Goal: Task Accomplishment & Management: Manage account settings

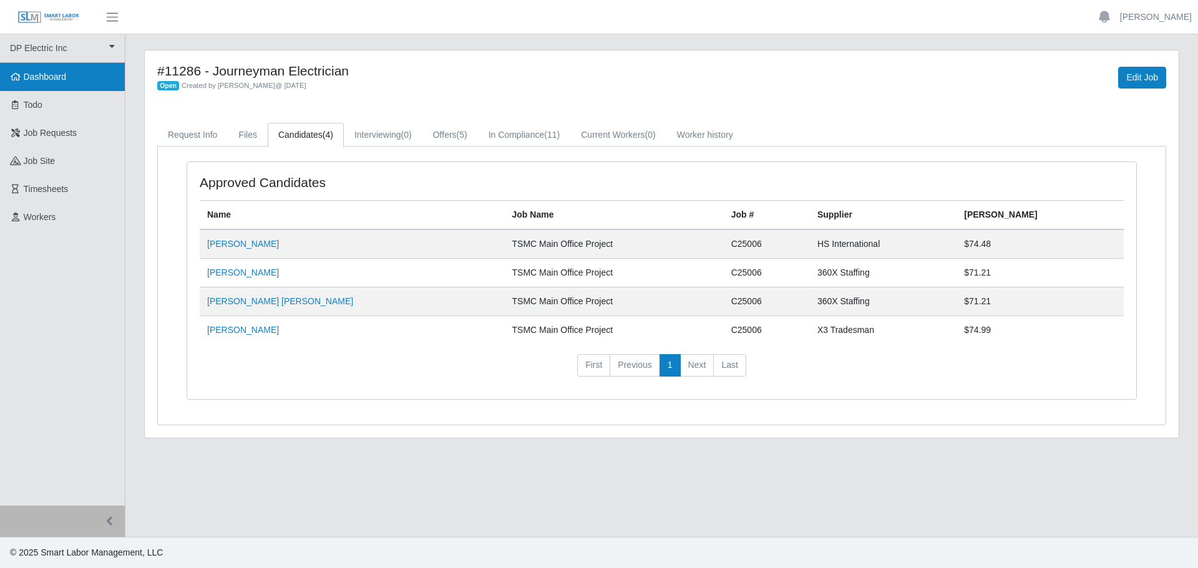
click at [46, 81] on span "Dashboard" at bounding box center [45, 77] width 43 height 10
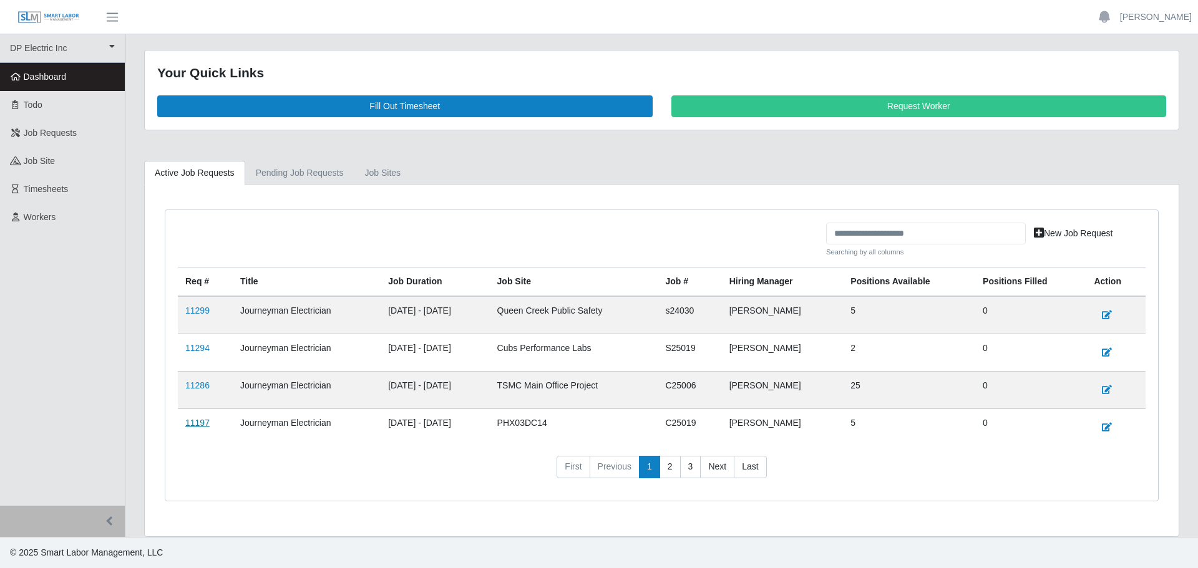
click at [199, 419] on link "11197" at bounding box center [197, 423] width 24 height 10
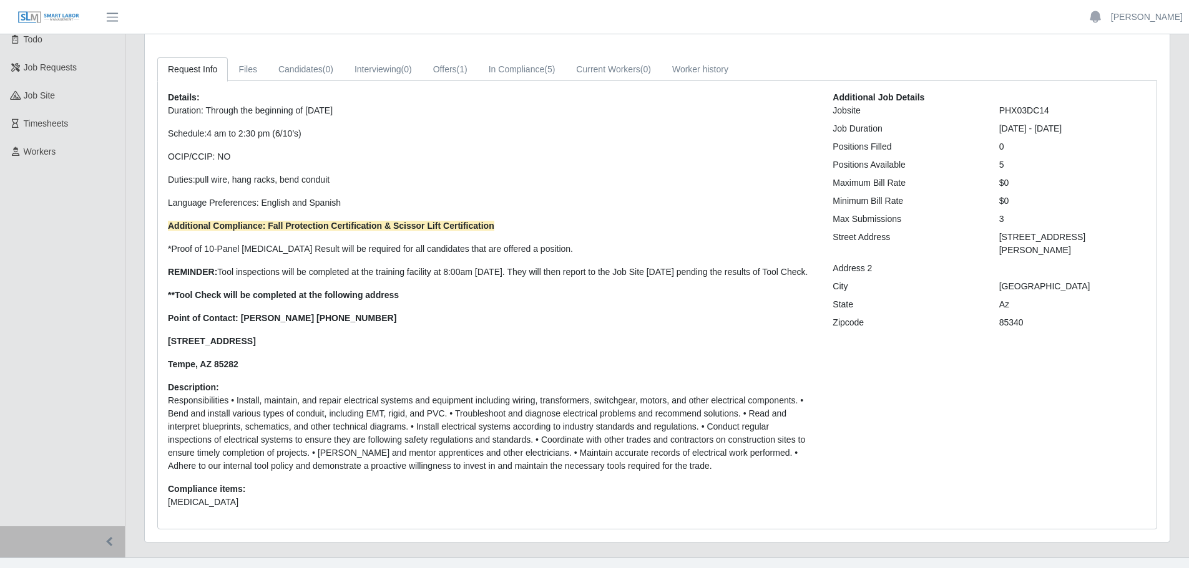
scroll to position [37, 0]
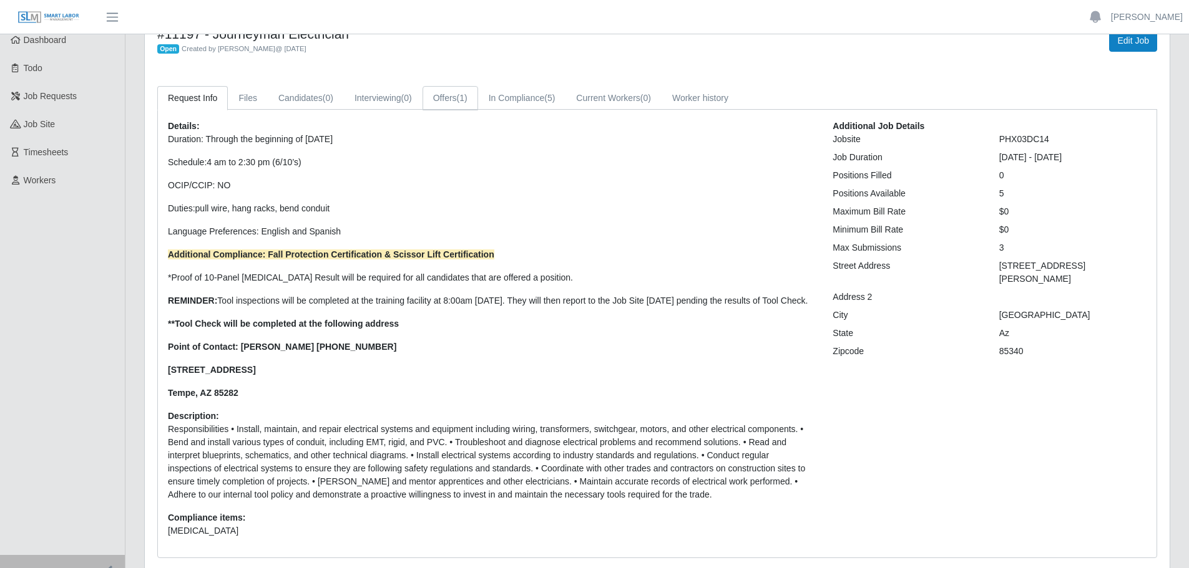
click at [447, 101] on link "Offers (1)" at bounding box center [450, 98] width 56 height 24
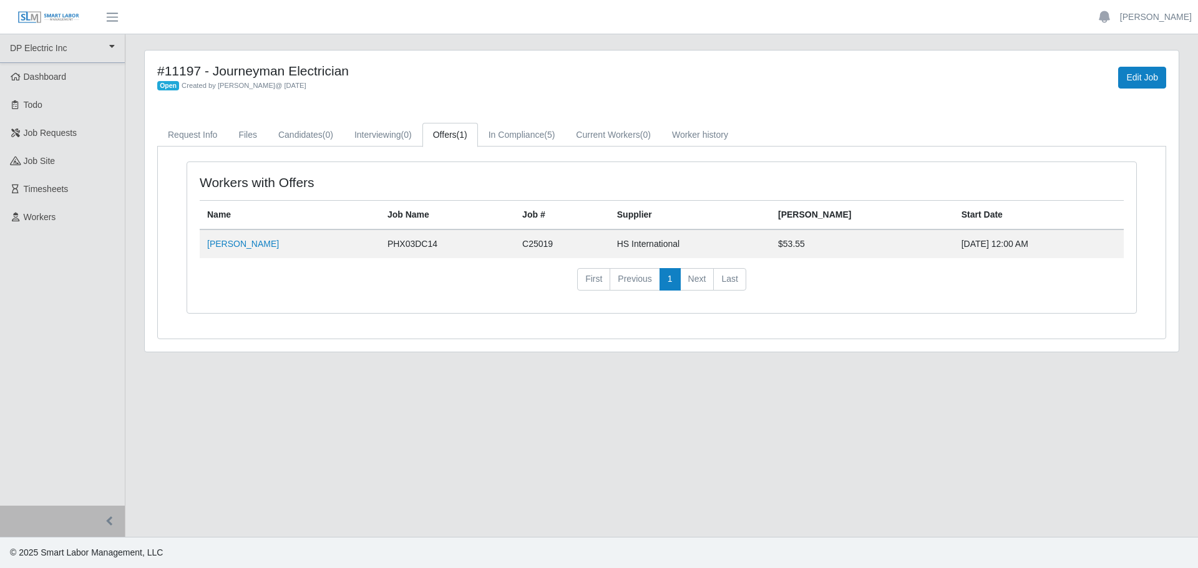
click at [233, 254] on td "Samuel Figueroa Perea" at bounding box center [290, 244] width 180 height 29
click at [236, 244] on link "Samuel Figueroa Perea" at bounding box center [243, 244] width 72 height 10
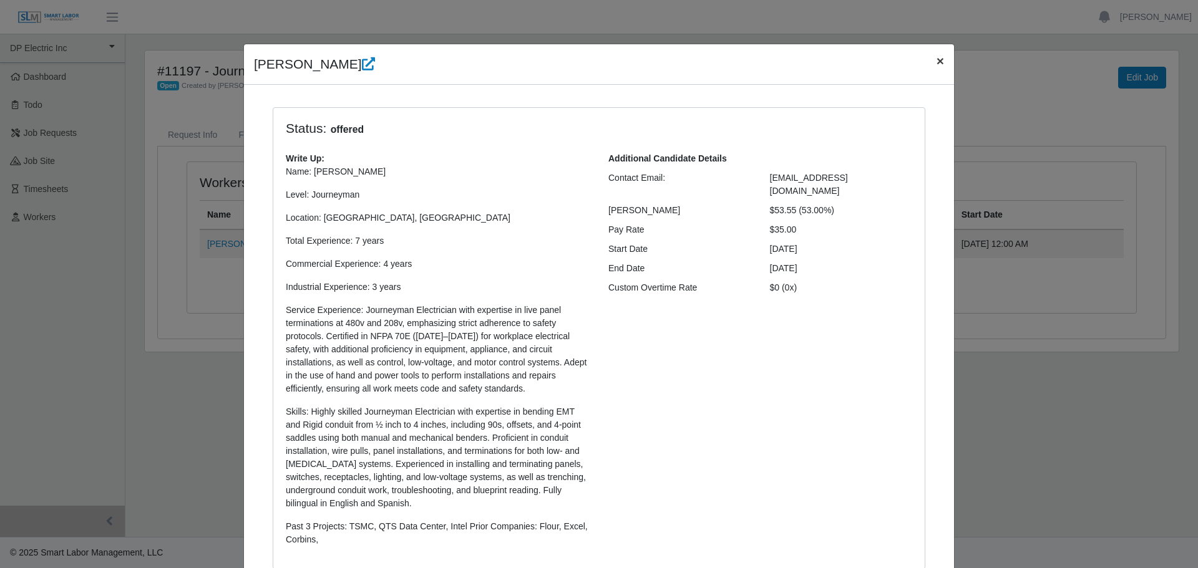
click at [937, 62] on span "×" at bounding box center [940, 61] width 7 height 14
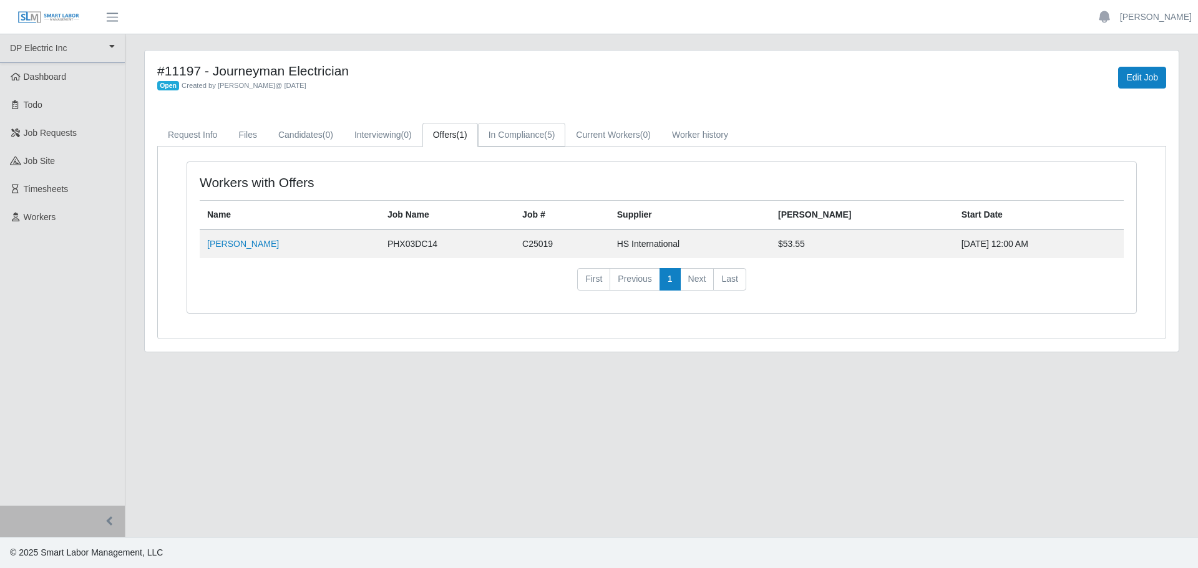
click at [524, 134] on link "In Compliance (5)" at bounding box center [522, 135] width 88 height 24
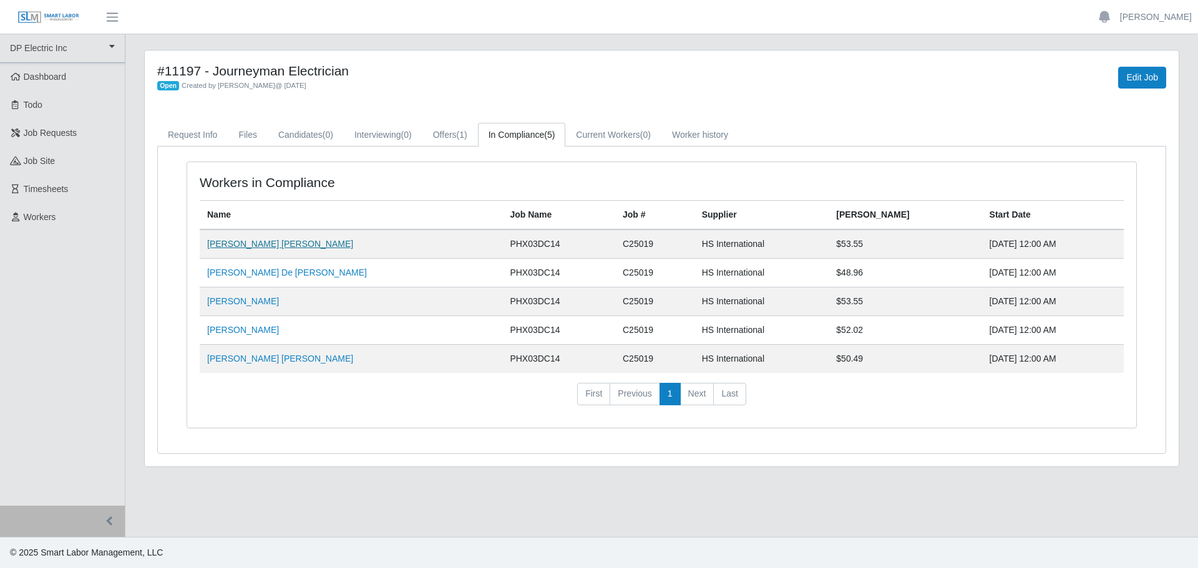
click at [263, 248] on link "Jesus Francisco Lopez Osuna" at bounding box center [280, 244] width 146 height 10
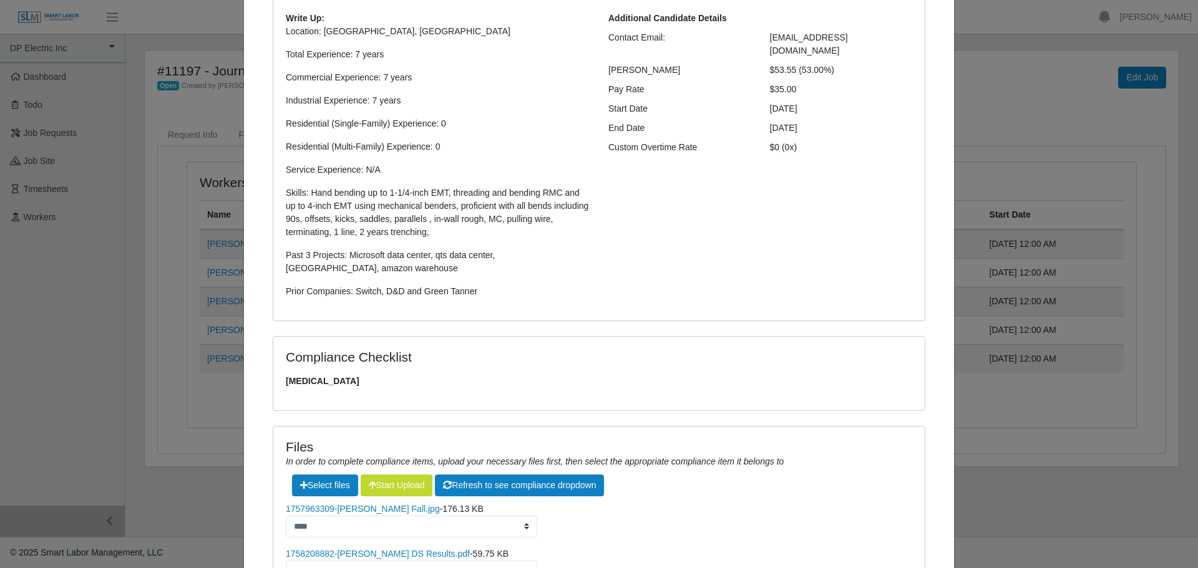
scroll to position [19, 0]
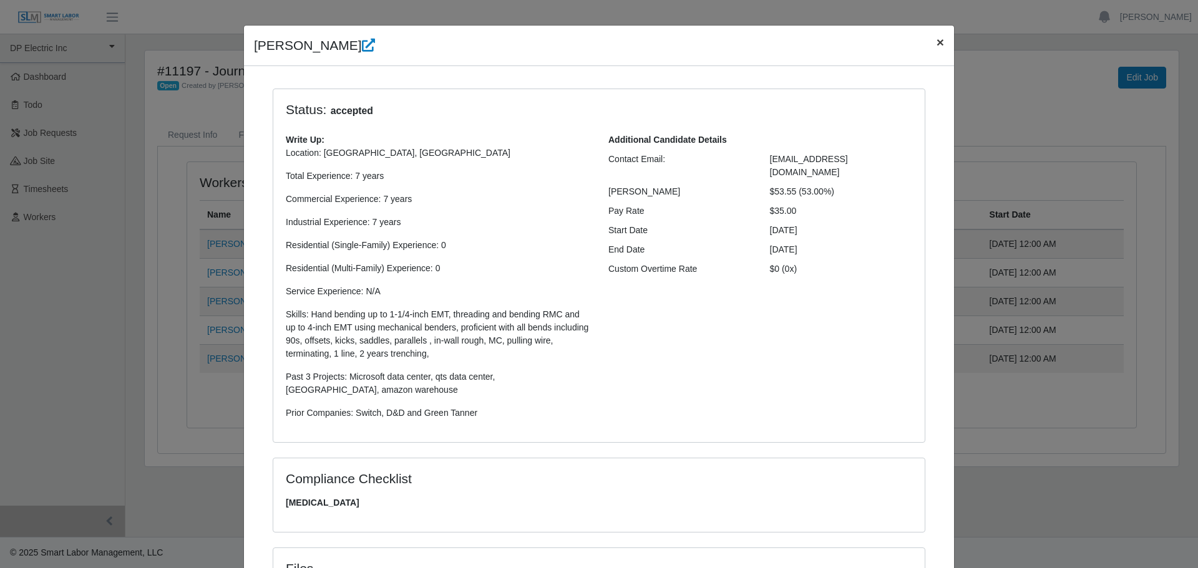
click at [937, 43] on span "×" at bounding box center [940, 42] width 7 height 14
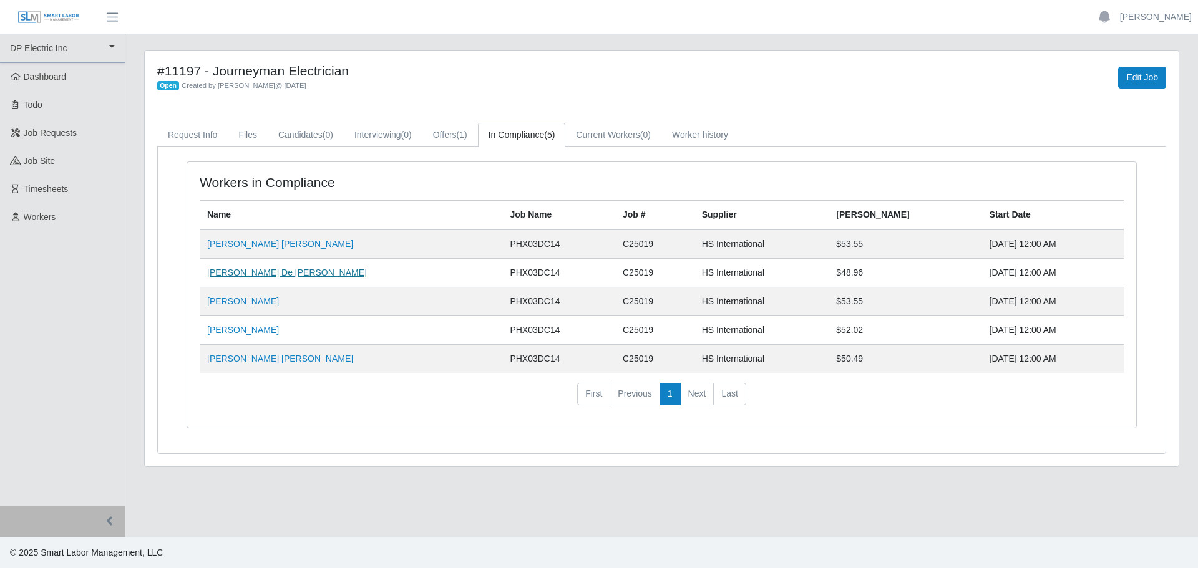
click at [271, 276] on link "Guillermo De Jesus Olivas" at bounding box center [287, 273] width 160 height 10
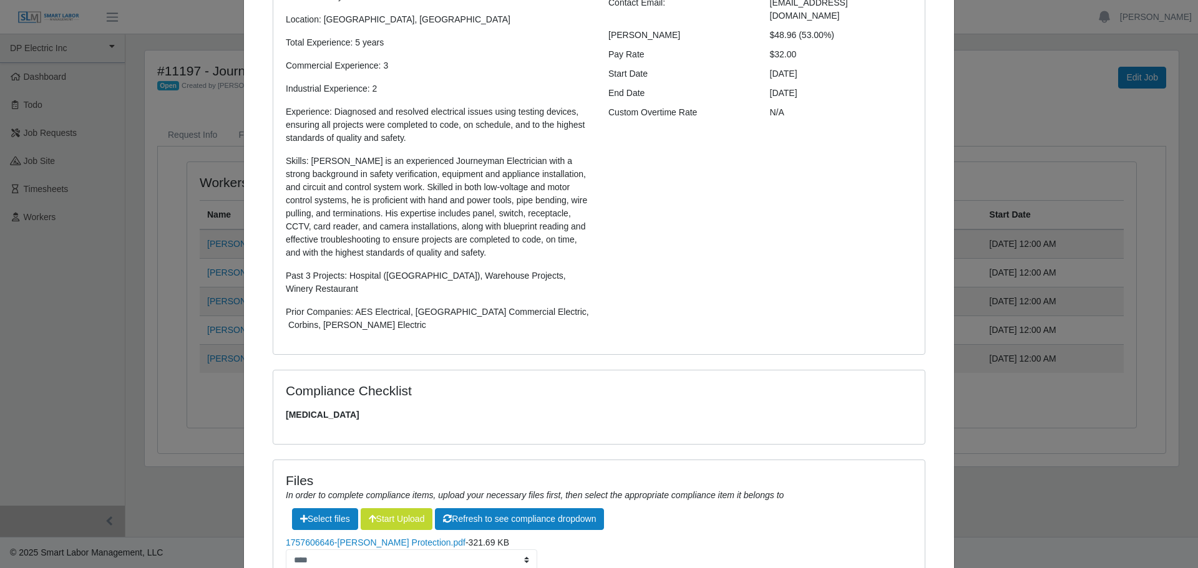
scroll to position [0, 0]
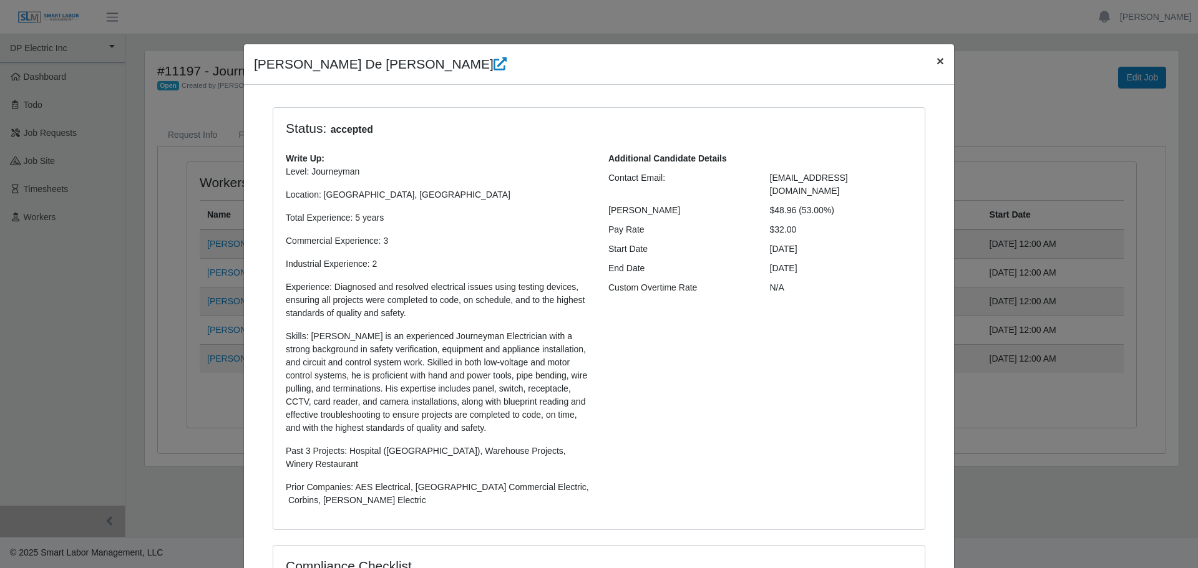
click at [937, 56] on span "×" at bounding box center [940, 61] width 7 height 14
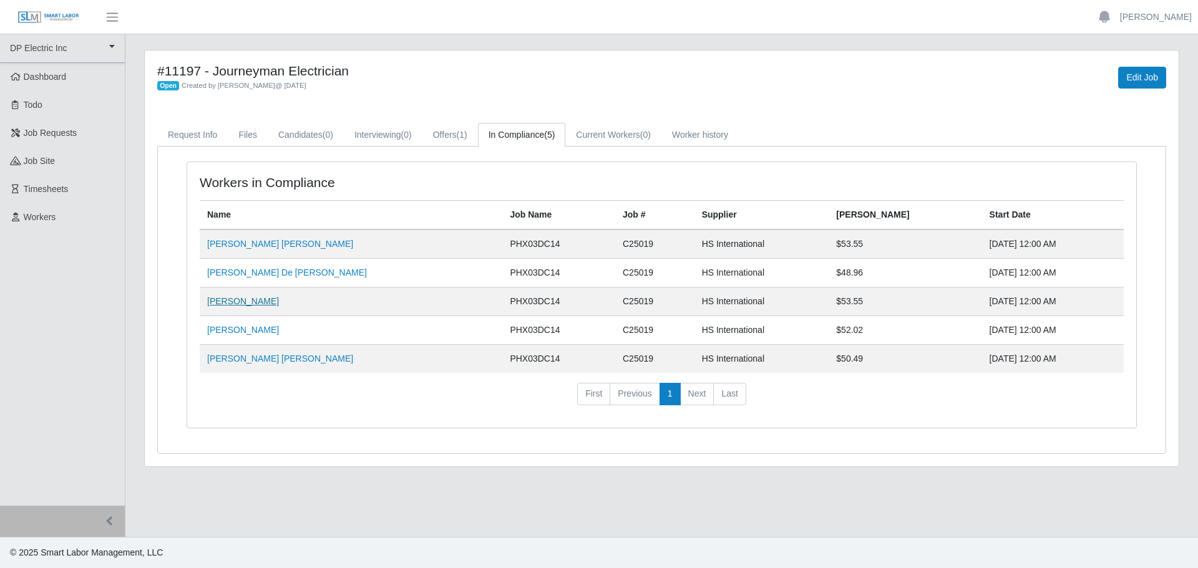
click at [239, 300] on link "Richard L Rich" at bounding box center [243, 301] width 72 height 10
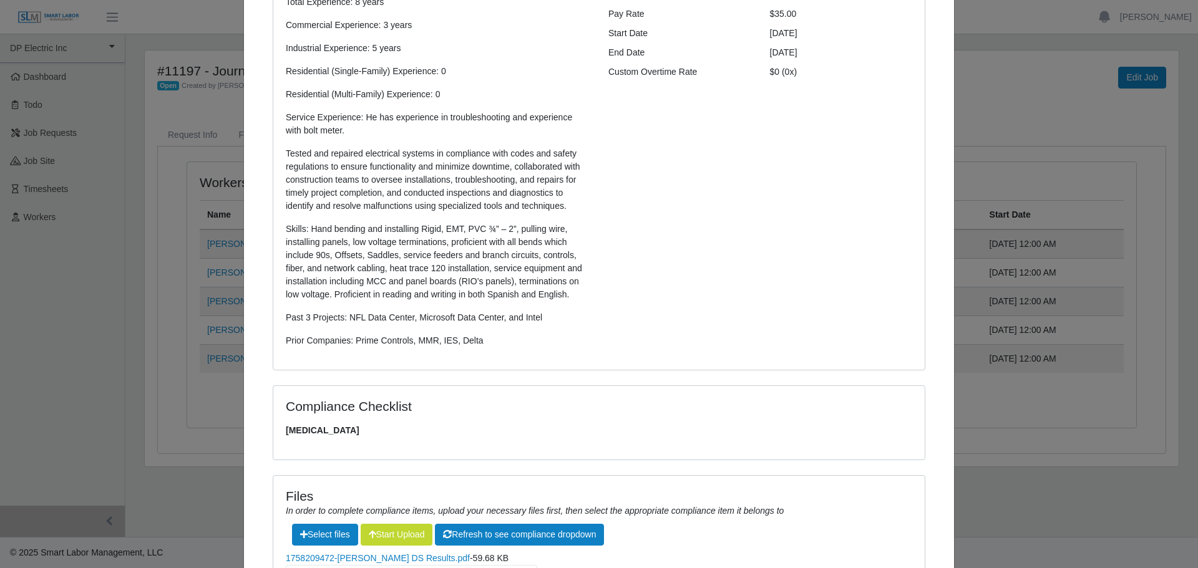
scroll to position [36, 0]
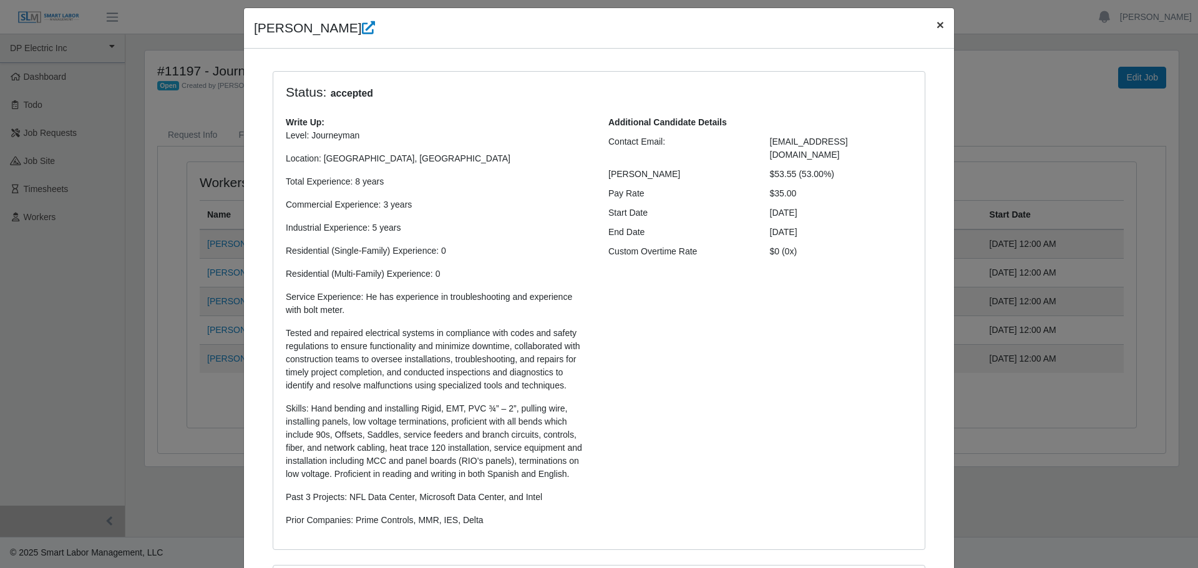
click at [937, 21] on span "×" at bounding box center [940, 24] width 7 height 14
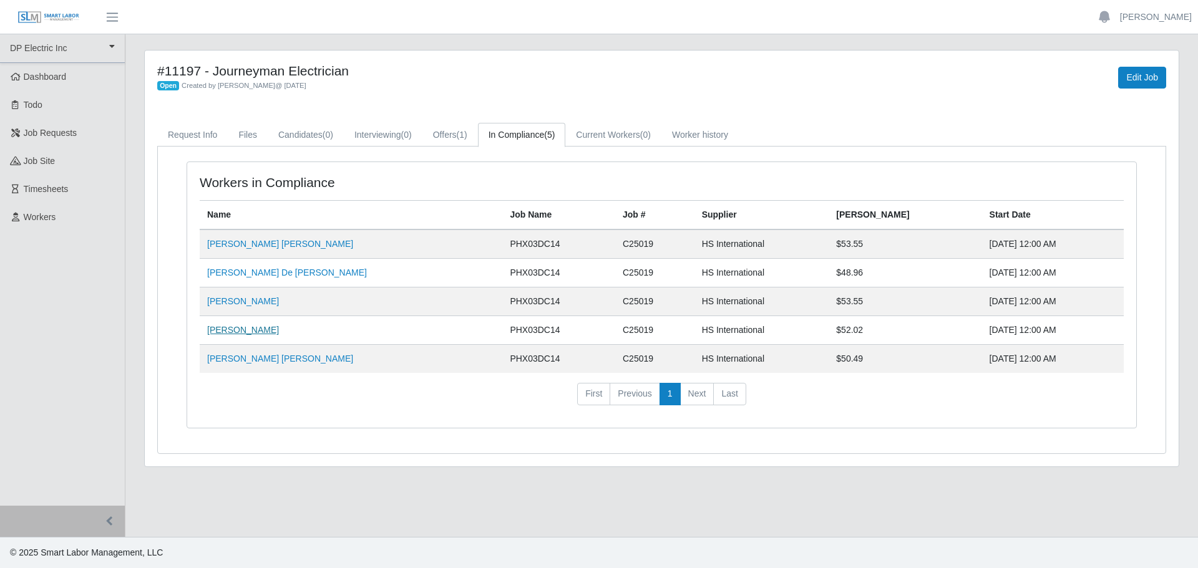
click at [228, 333] on link "Edgar Palafox" at bounding box center [243, 330] width 72 height 10
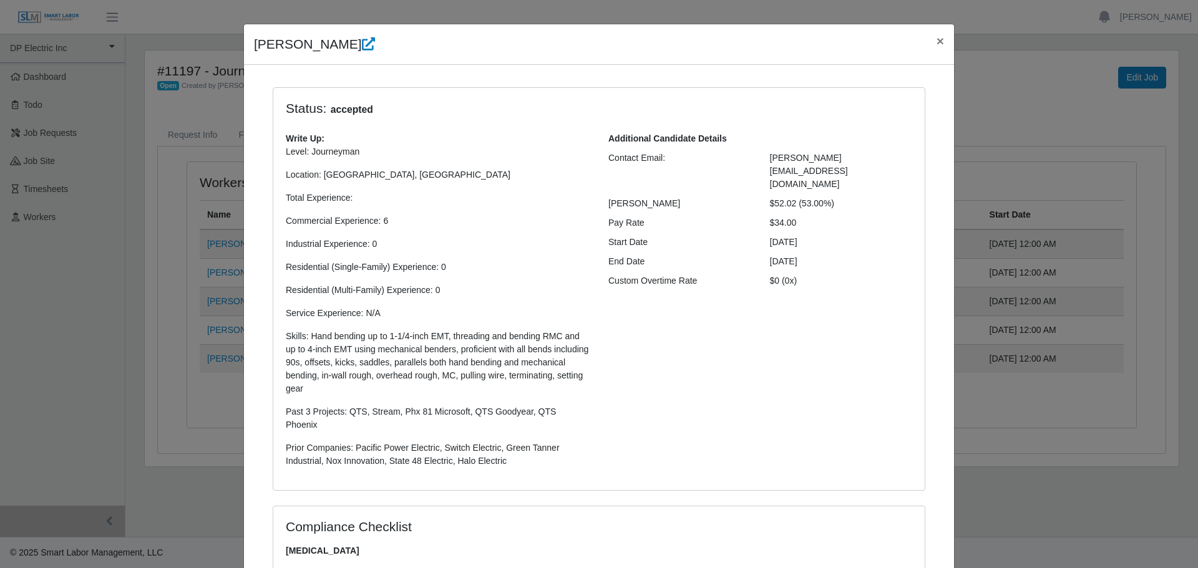
scroll to position [0, 0]
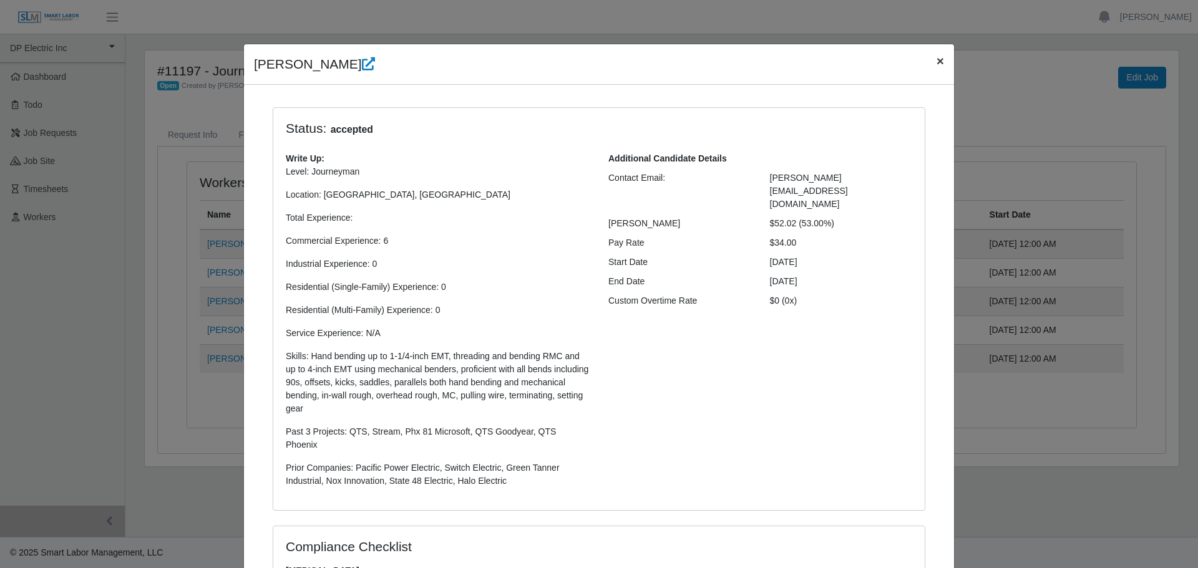
click at [937, 65] on span "×" at bounding box center [940, 61] width 7 height 14
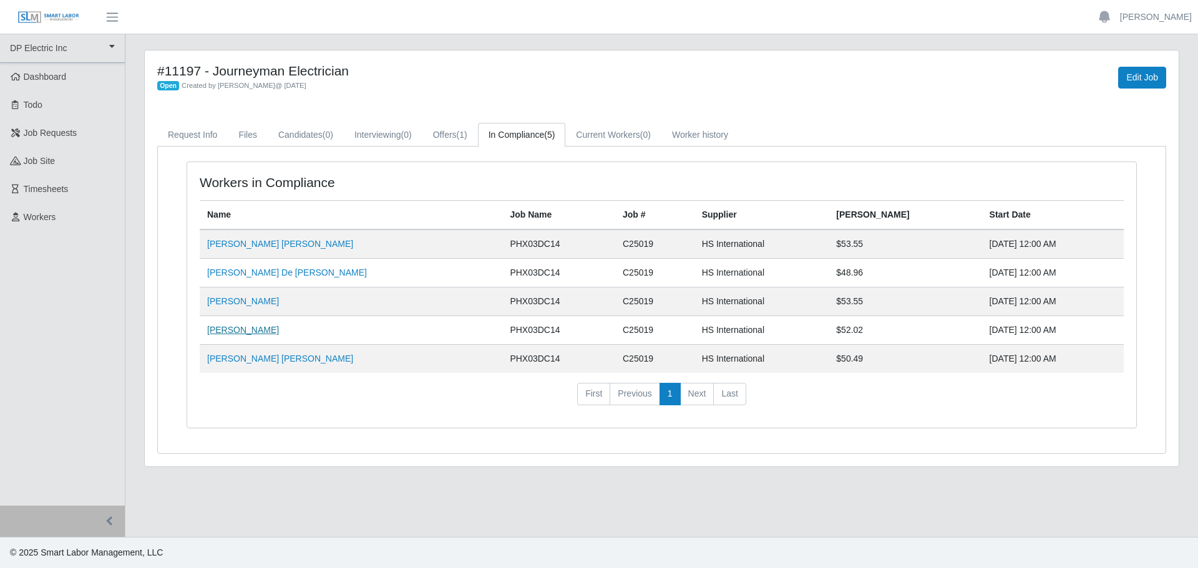
click at [231, 331] on link "Edgar Palafox" at bounding box center [243, 330] width 72 height 10
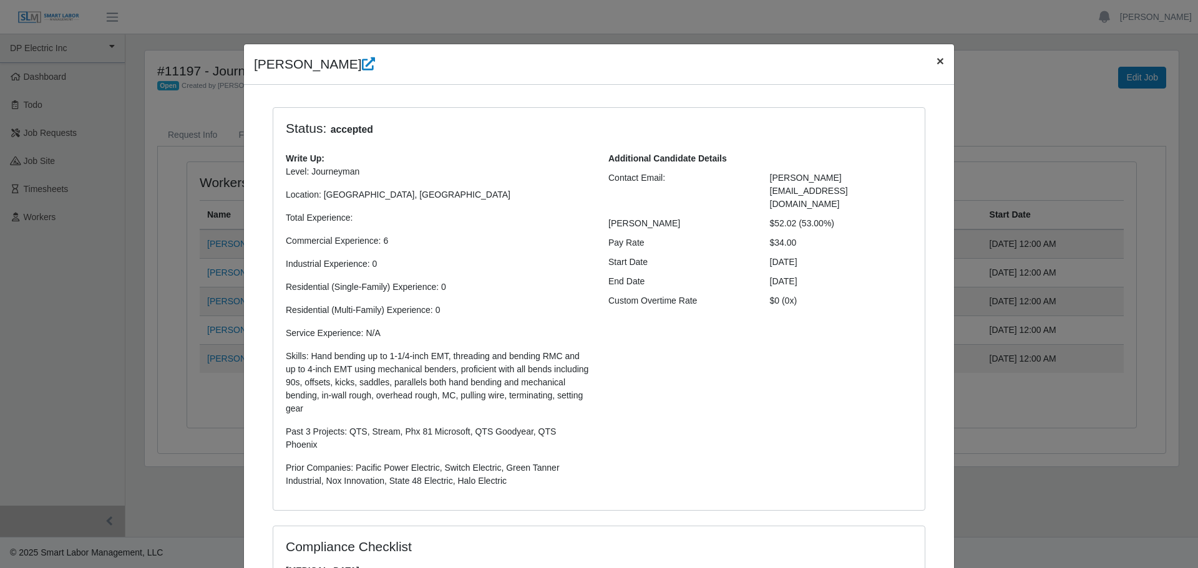
click at [937, 71] on button "×" at bounding box center [940, 60] width 27 height 33
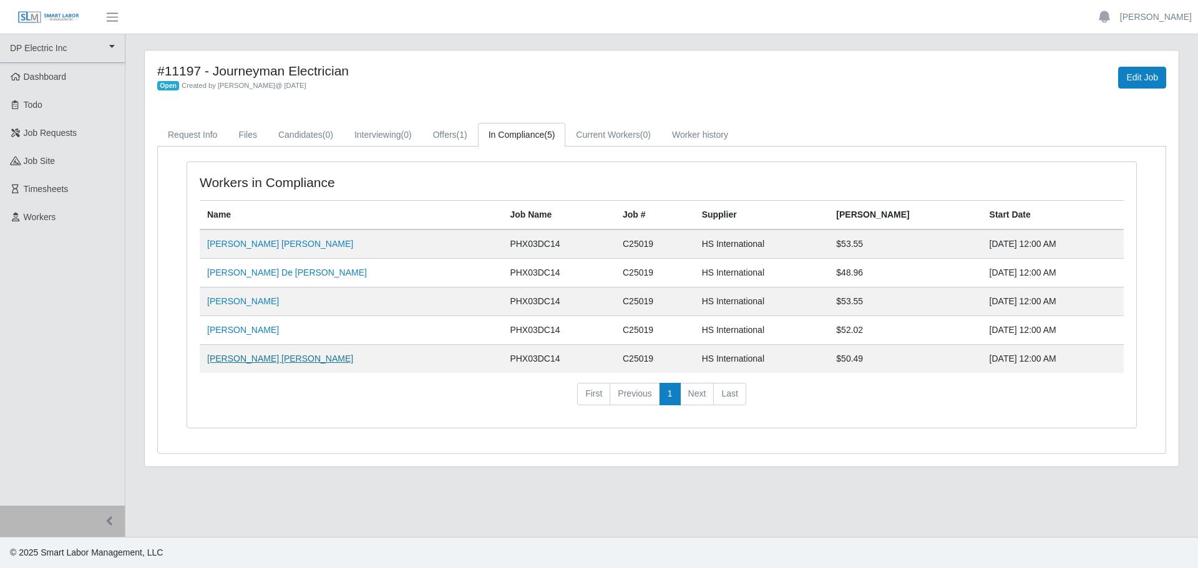
click at [254, 357] on link "Jose Antonio Rendon Macias" at bounding box center [280, 359] width 146 height 10
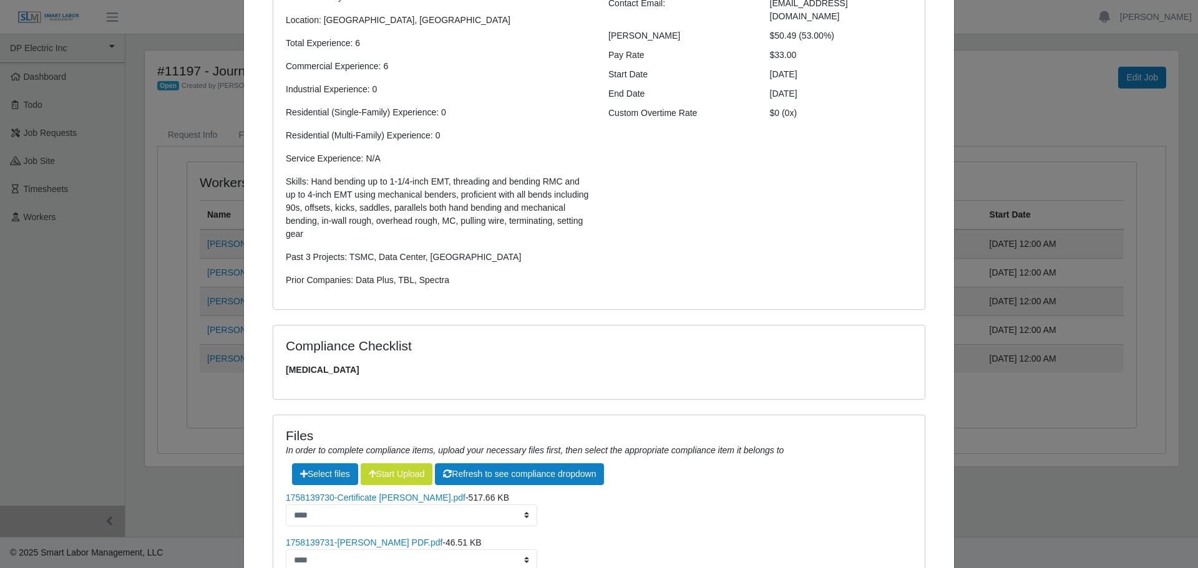
scroll to position [24, 0]
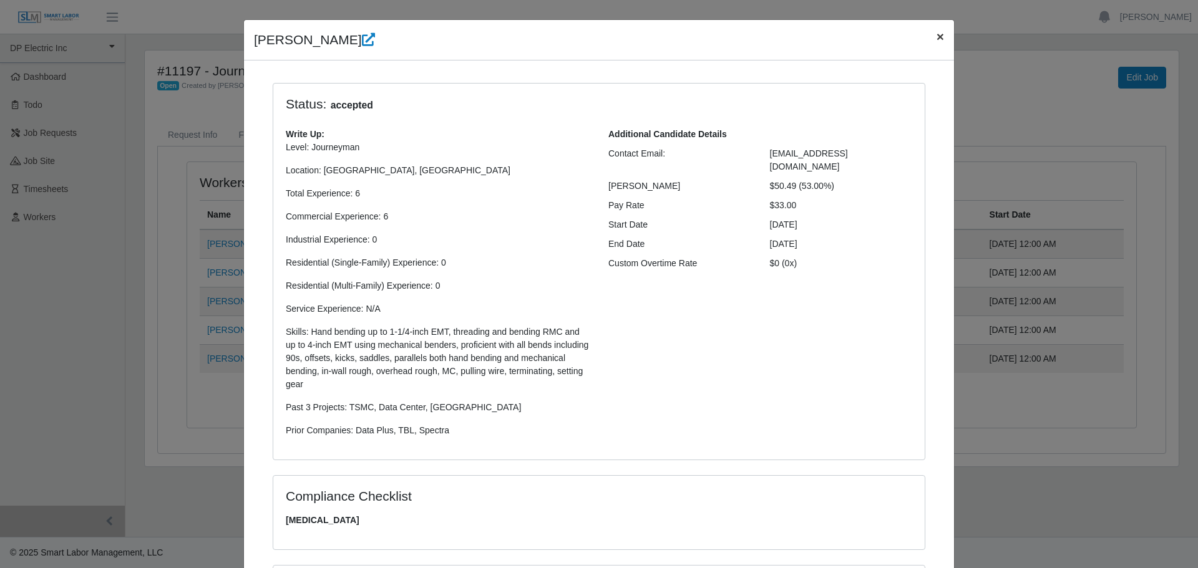
click at [937, 34] on span "×" at bounding box center [940, 36] width 7 height 14
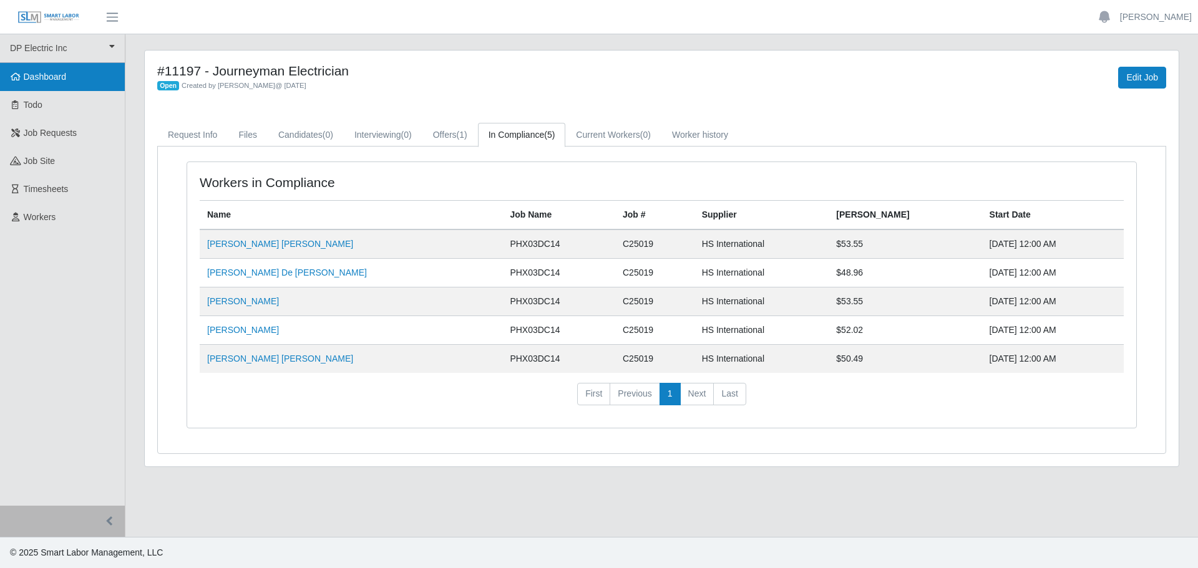
click at [46, 76] on span "Dashboard" at bounding box center [45, 77] width 43 height 10
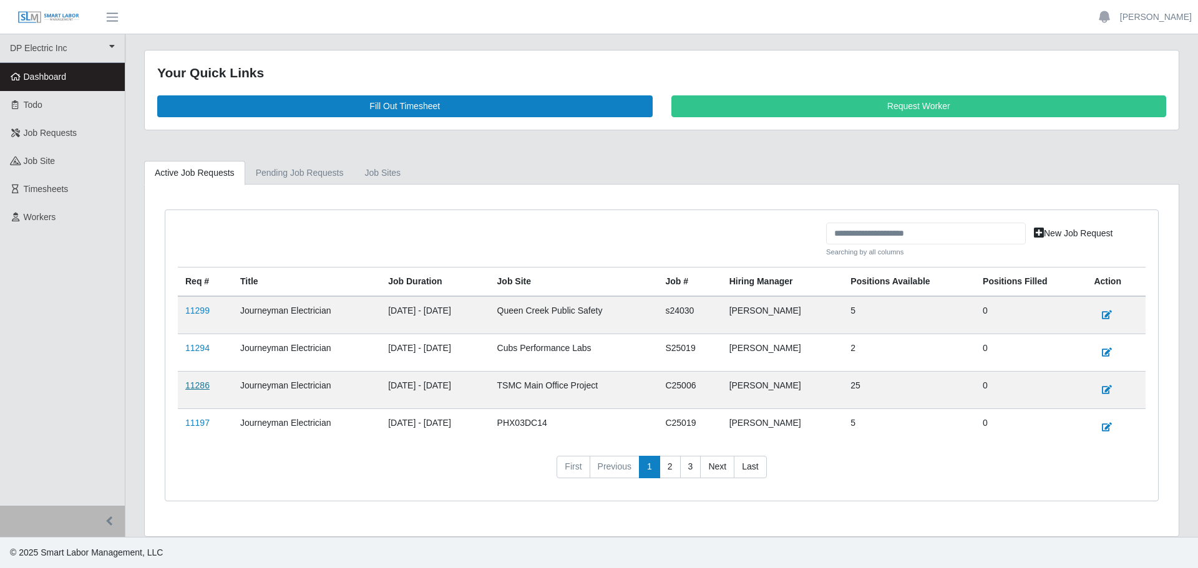
click at [205, 386] on link "11286" at bounding box center [197, 386] width 24 height 10
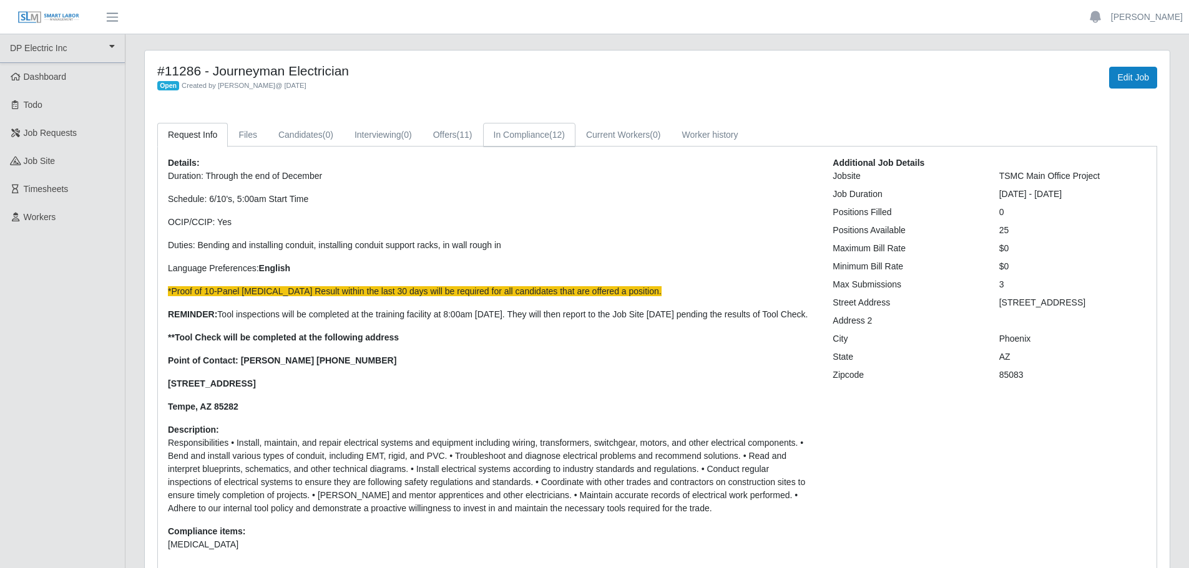
click at [529, 137] on link "In Compliance (12)" at bounding box center [529, 135] width 92 height 24
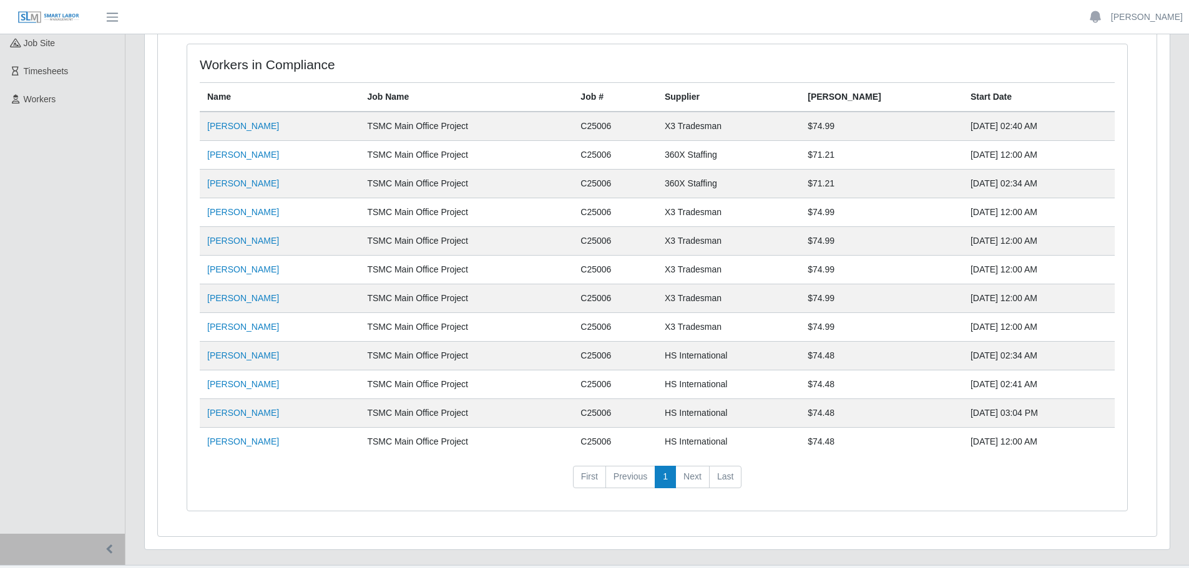
scroll to position [146, 0]
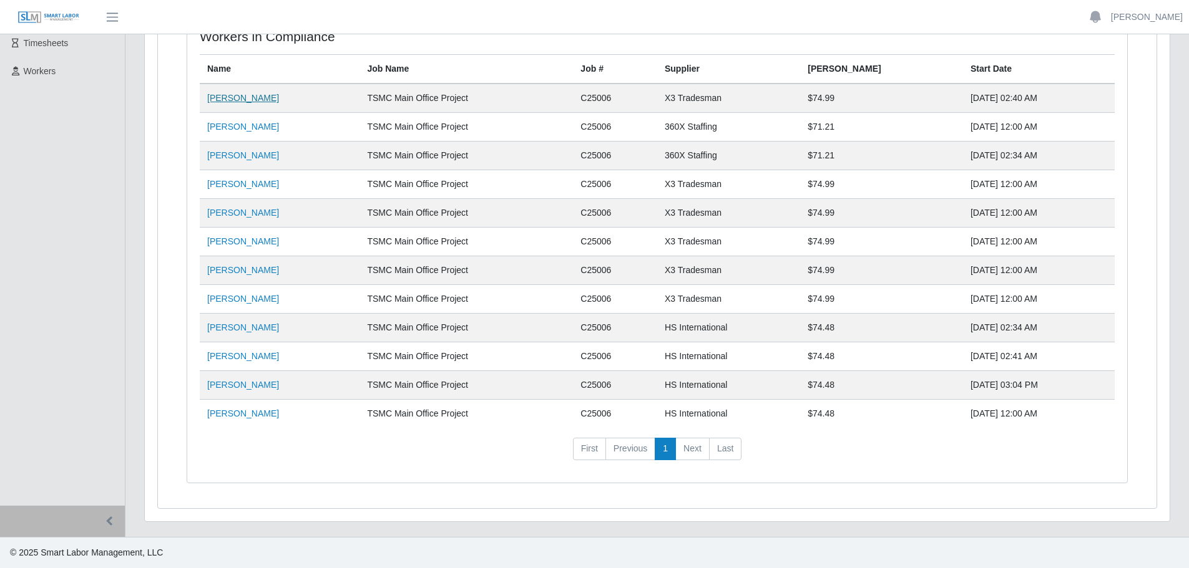
click at [248, 101] on link "[PERSON_NAME]" at bounding box center [243, 98] width 72 height 10
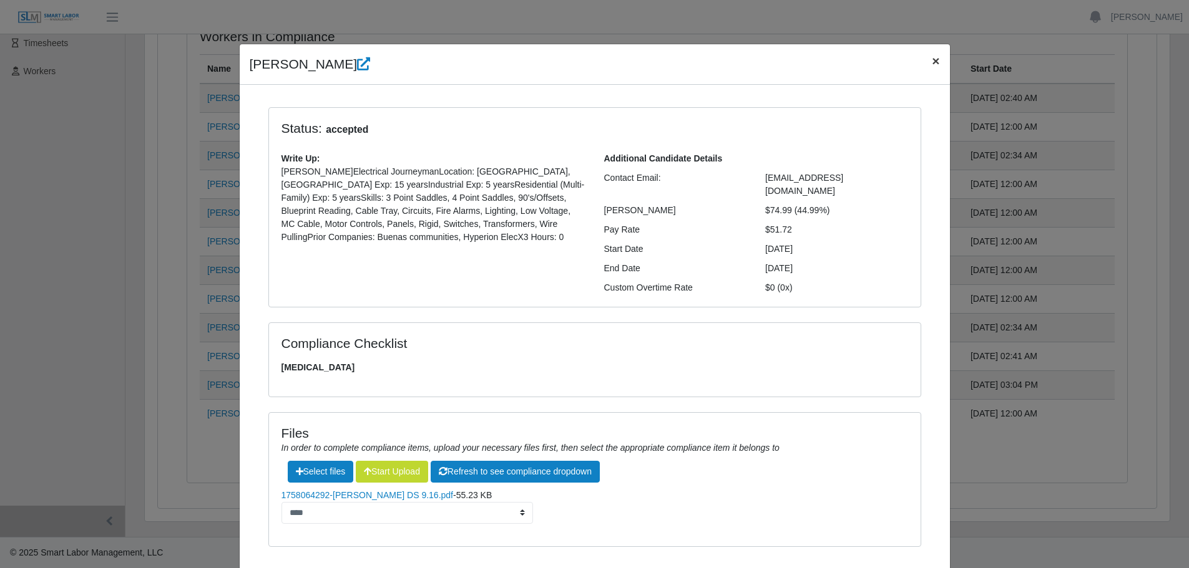
click at [924, 62] on button "×" at bounding box center [935, 60] width 27 height 33
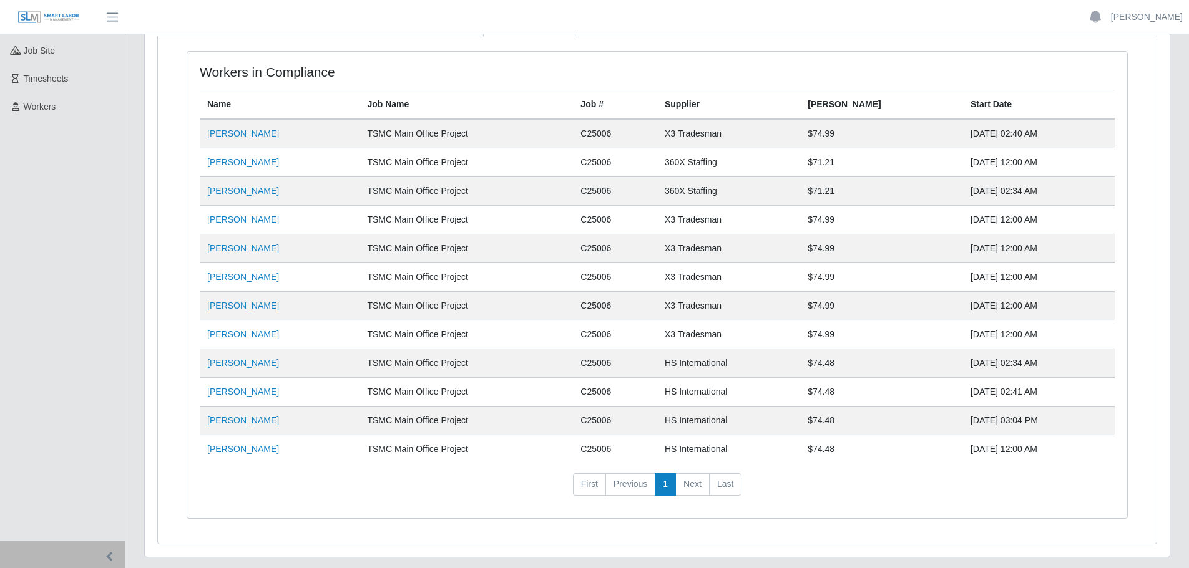
scroll to position [125, 0]
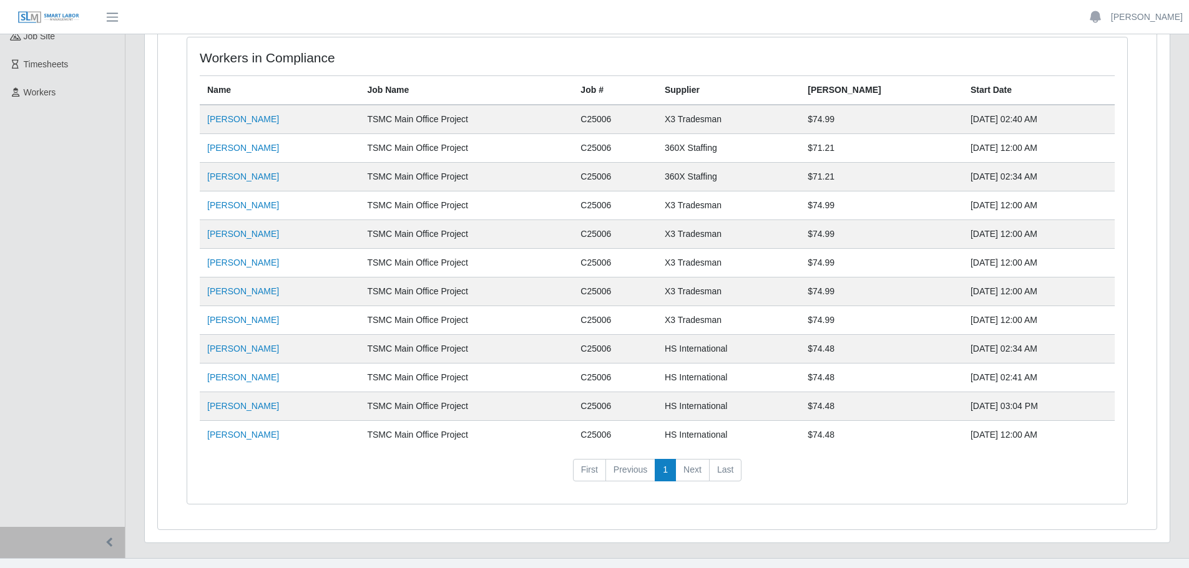
click at [232, 155] on td "[PERSON_NAME]" at bounding box center [280, 148] width 160 height 29
click at [231, 148] on link "[PERSON_NAME]" at bounding box center [243, 148] width 72 height 10
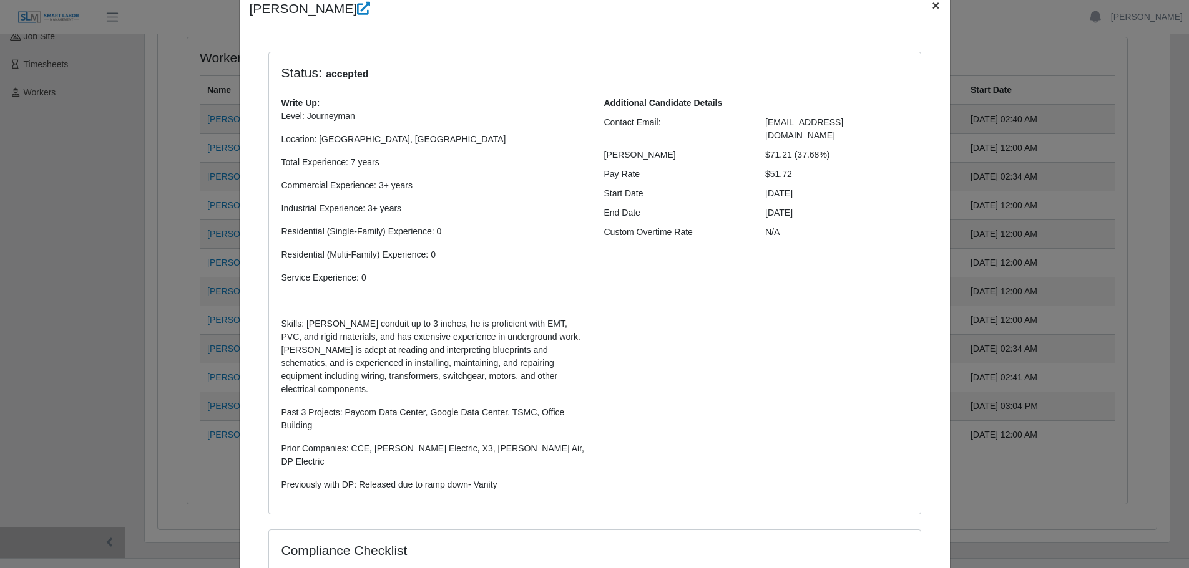
scroll to position [0, 0]
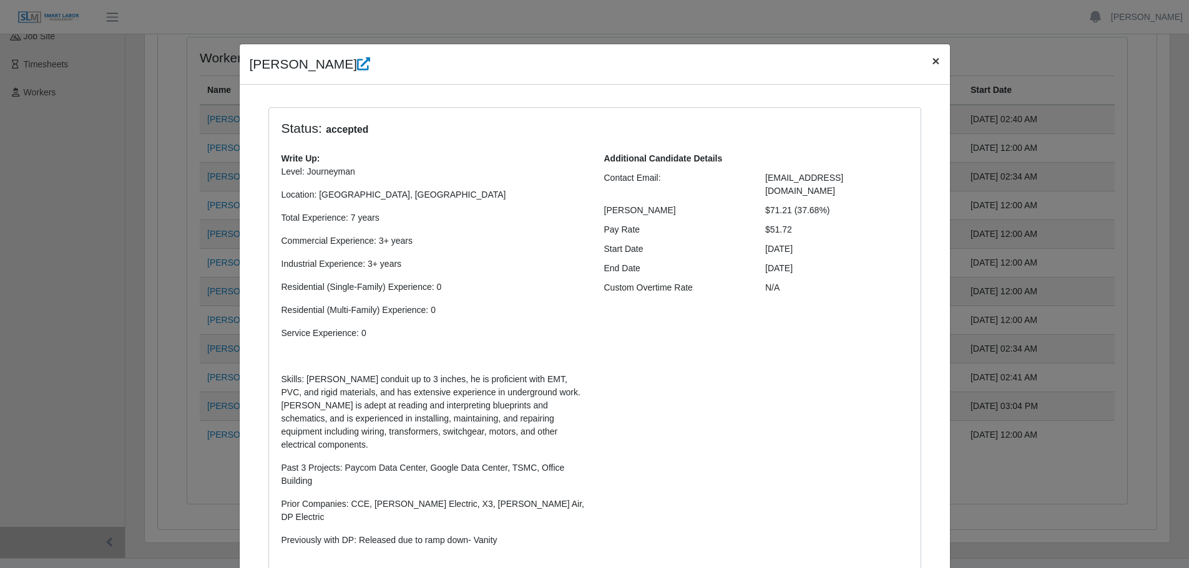
click at [935, 57] on button "×" at bounding box center [935, 60] width 27 height 33
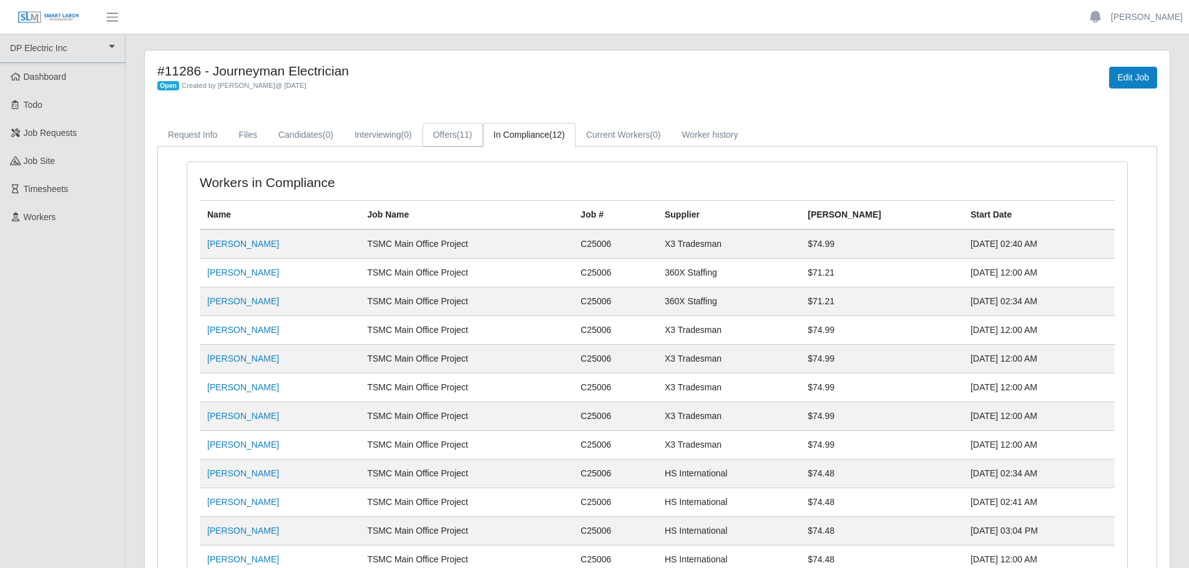
click at [452, 134] on link "Offers (11)" at bounding box center [452, 135] width 61 height 24
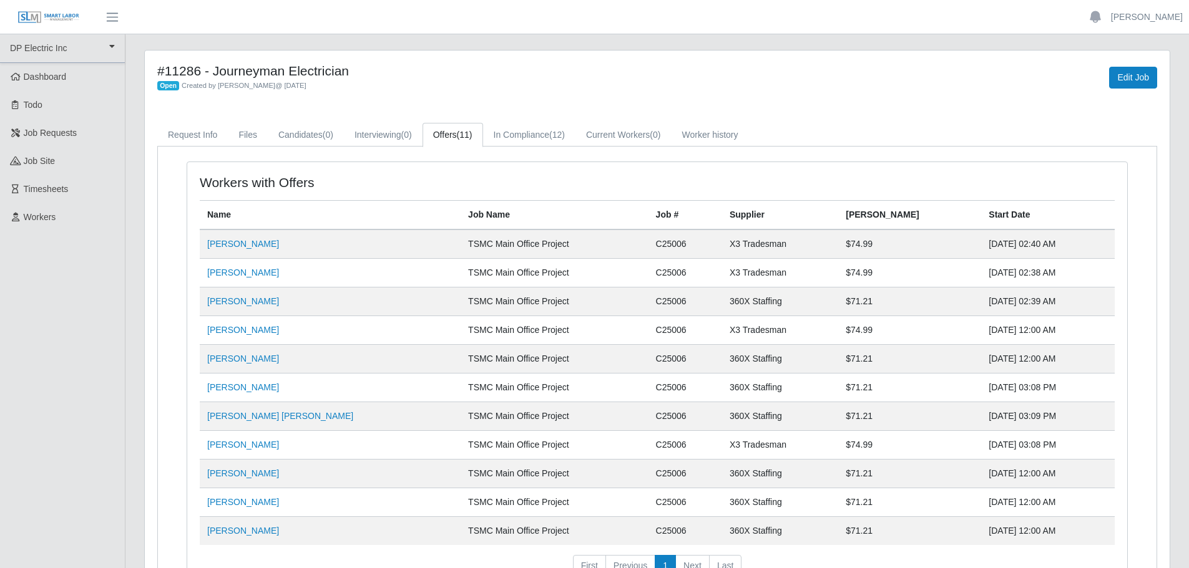
click at [258, 251] on td "[PERSON_NAME]" at bounding box center [330, 244] width 261 height 29
click at [255, 245] on link "[PERSON_NAME]" at bounding box center [243, 244] width 72 height 10
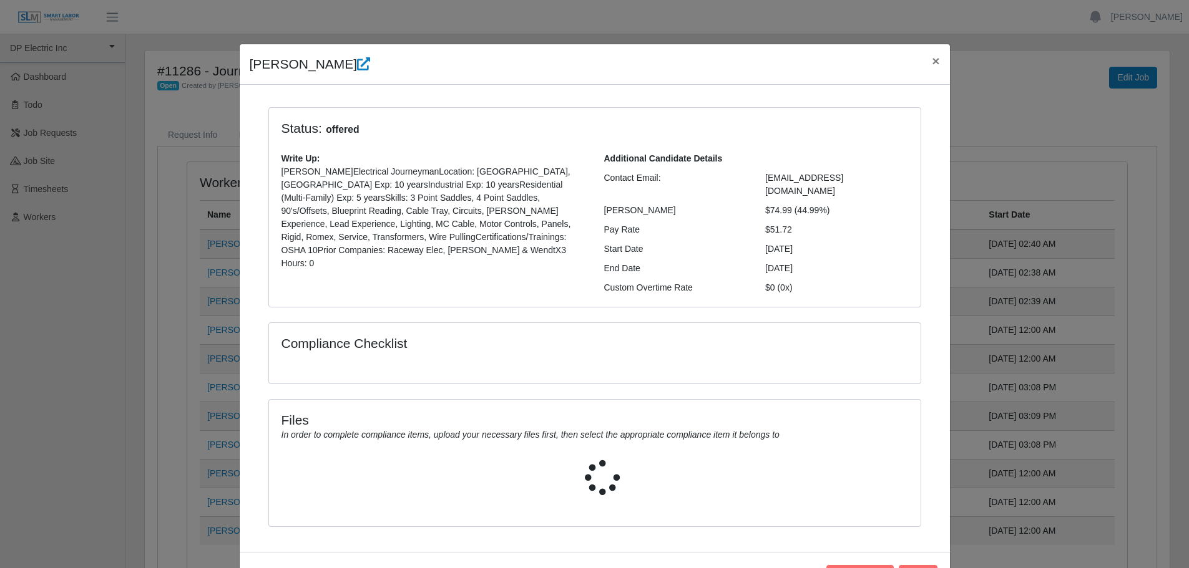
scroll to position [9, 0]
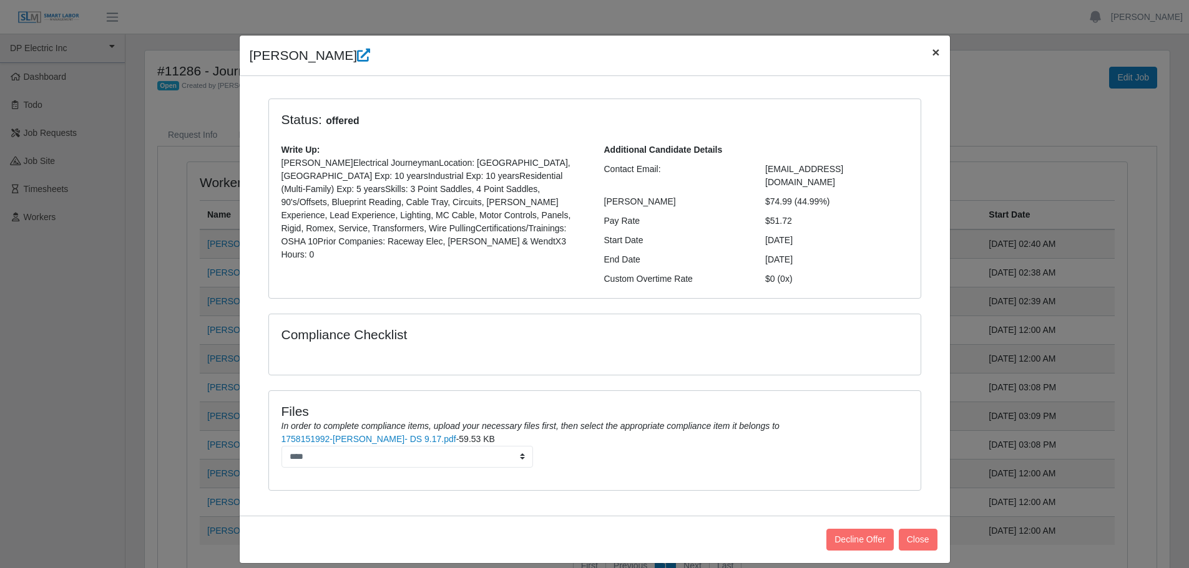
click at [932, 51] on span "×" at bounding box center [935, 52] width 7 height 14
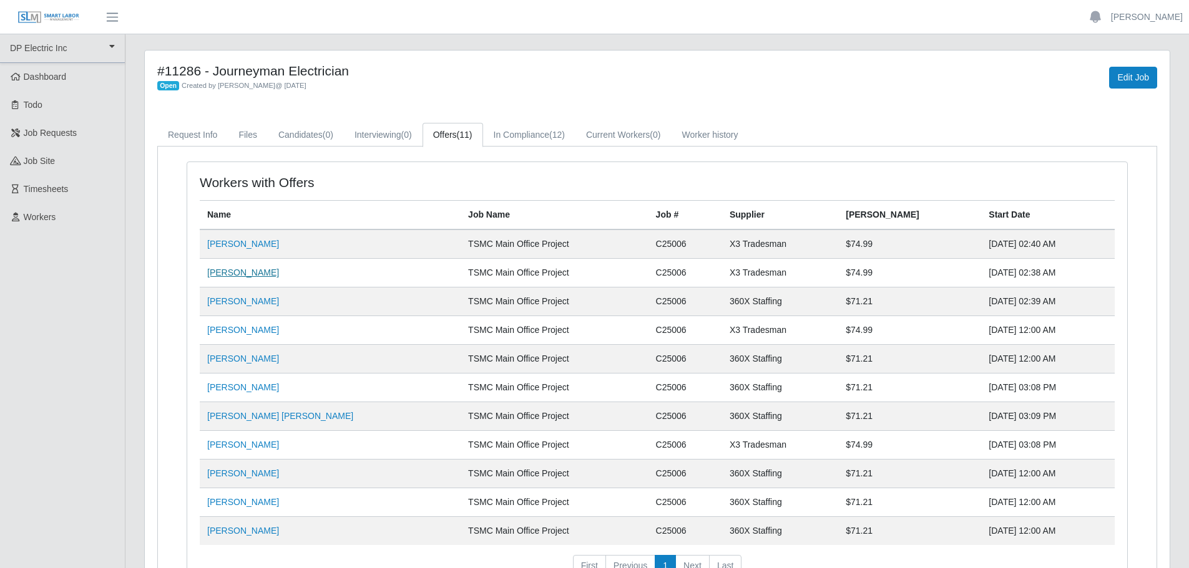
click at [237, 271] on link "[PERSON_NAME]" at bounding box center [243, 273] width 72 height 10
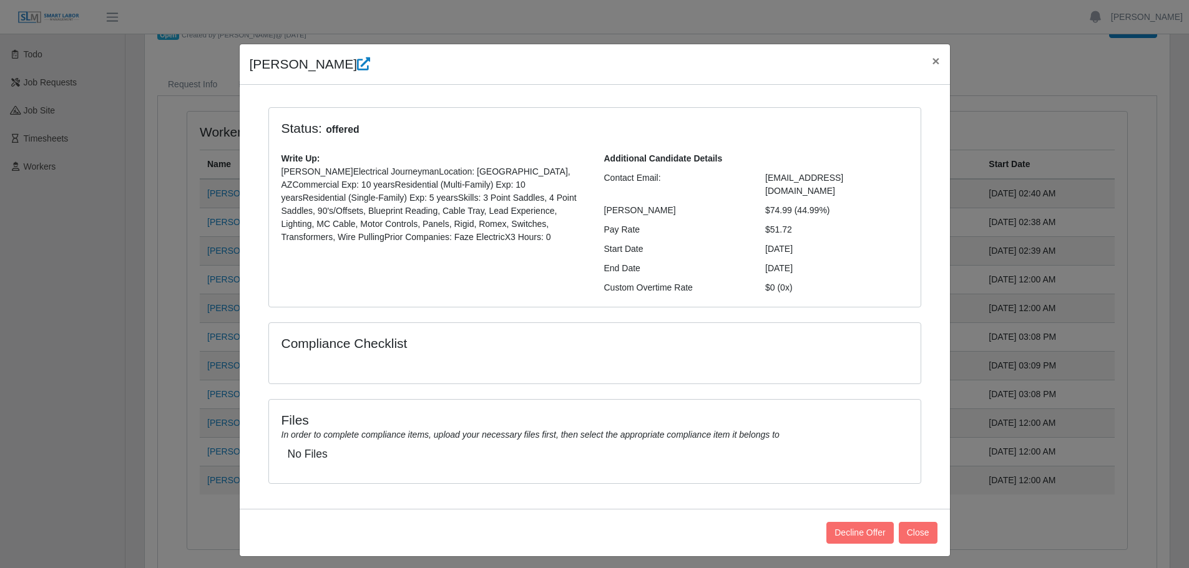
scroll to position [117, 0]
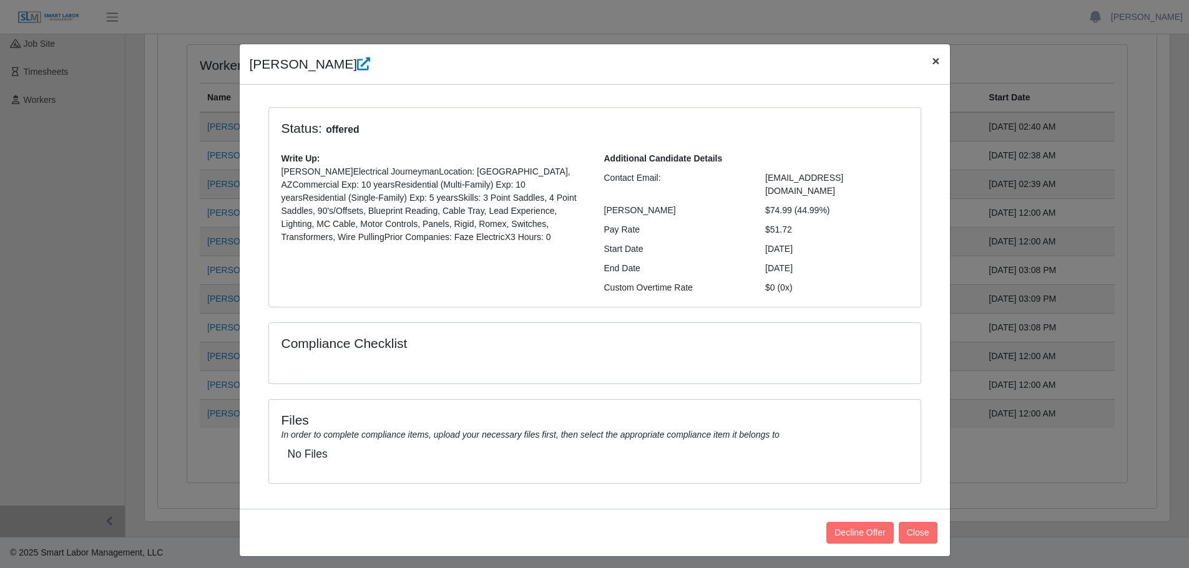
click at [935, 68] on span "×" at bounding box center [935, 61] width 7 height 14
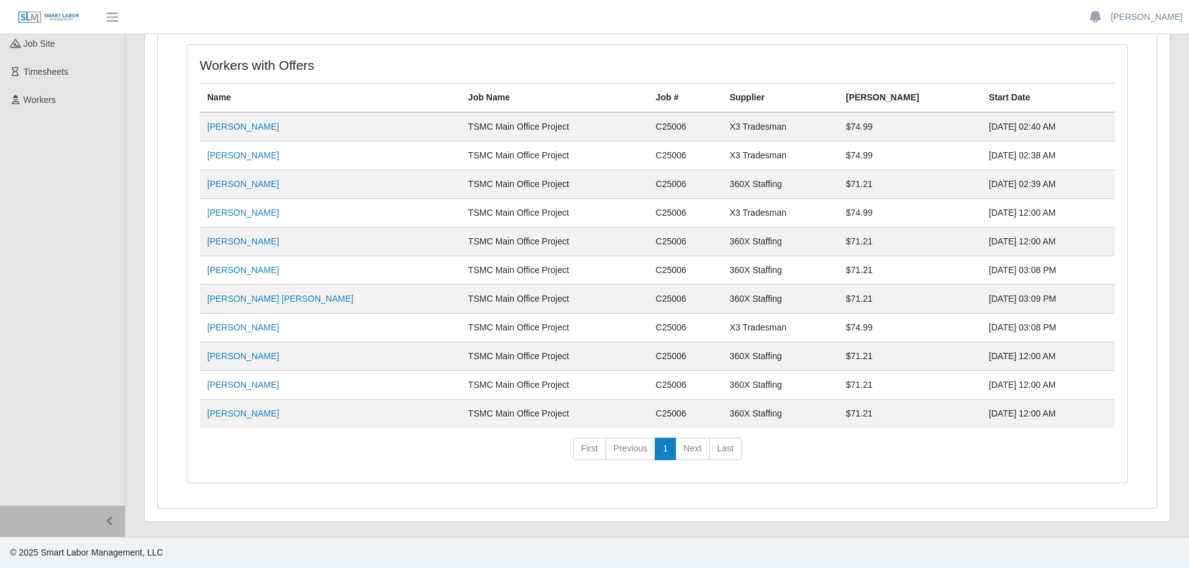
click at [230, 177] on td "[PERSON_NAME]" at bounding box center [330, 184] width 261 height 29
click at [224, 186] on link "[PERSON_NAME]" at bounding box center [243, 184] width 72 height 10
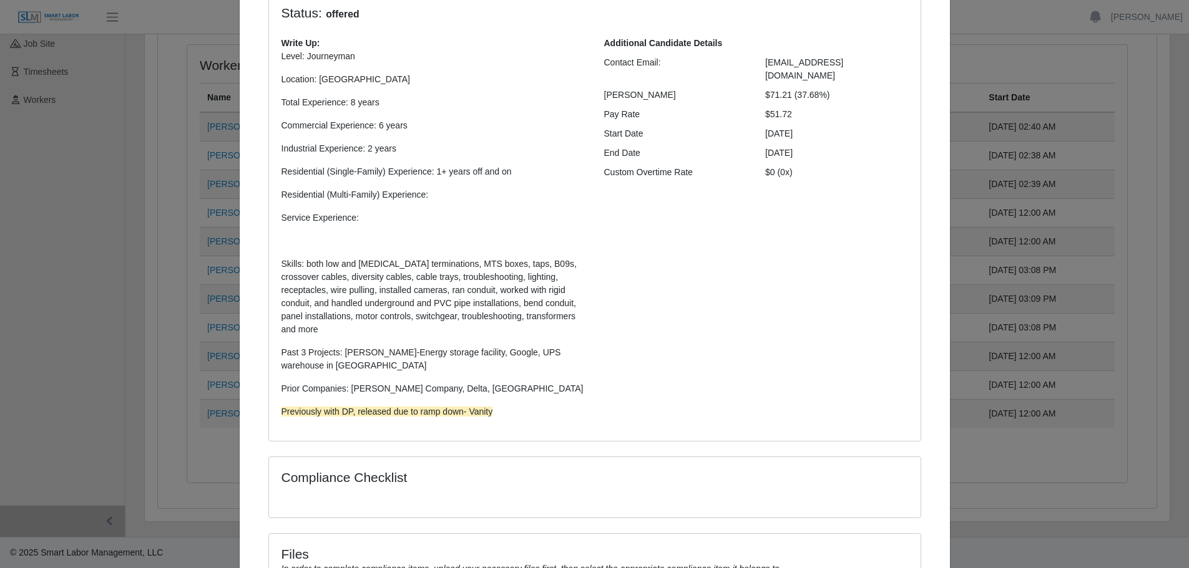
scroll to position [0, 0]
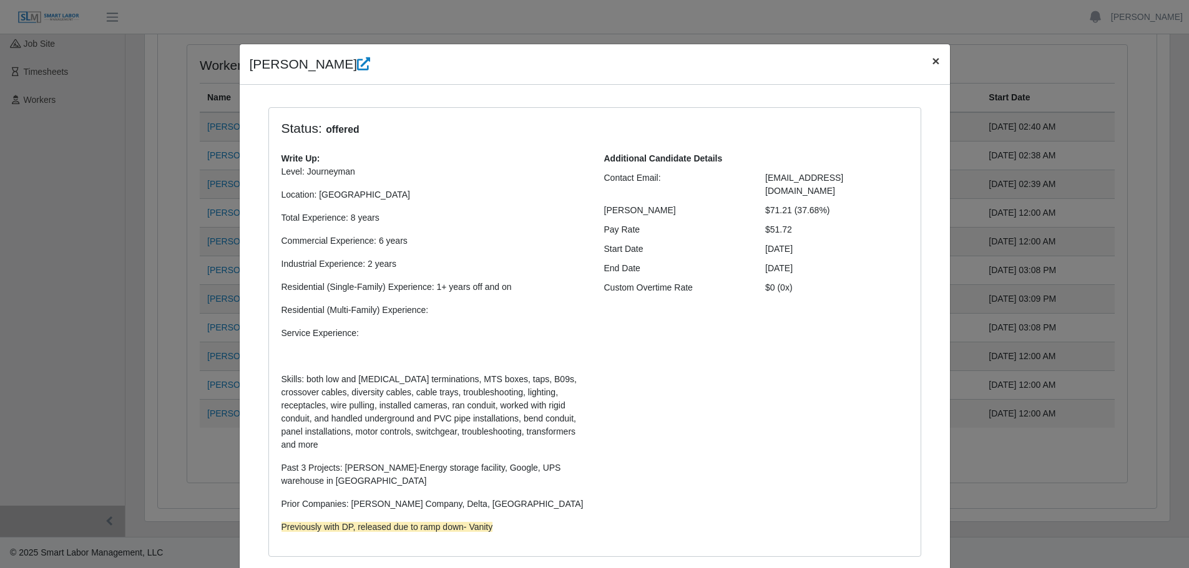
click at [932, 61] on span "×" at bounding box center [935, 61] width 7 height 14
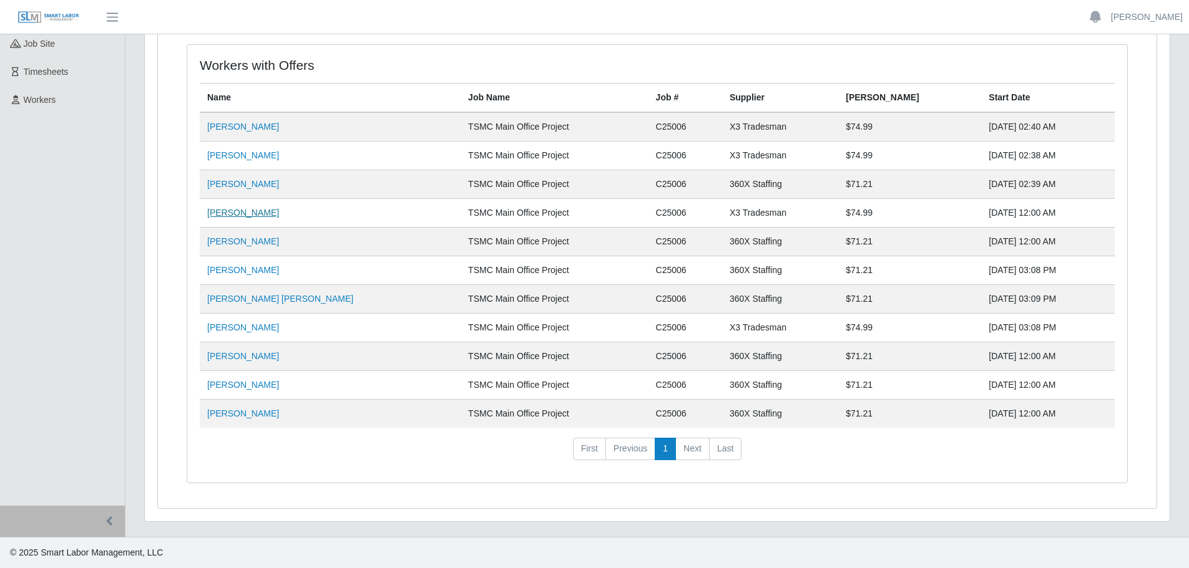
click at [231, 212] on link "[PERSON_NAME]" at bounding box center [243, 213] width 72 height 10
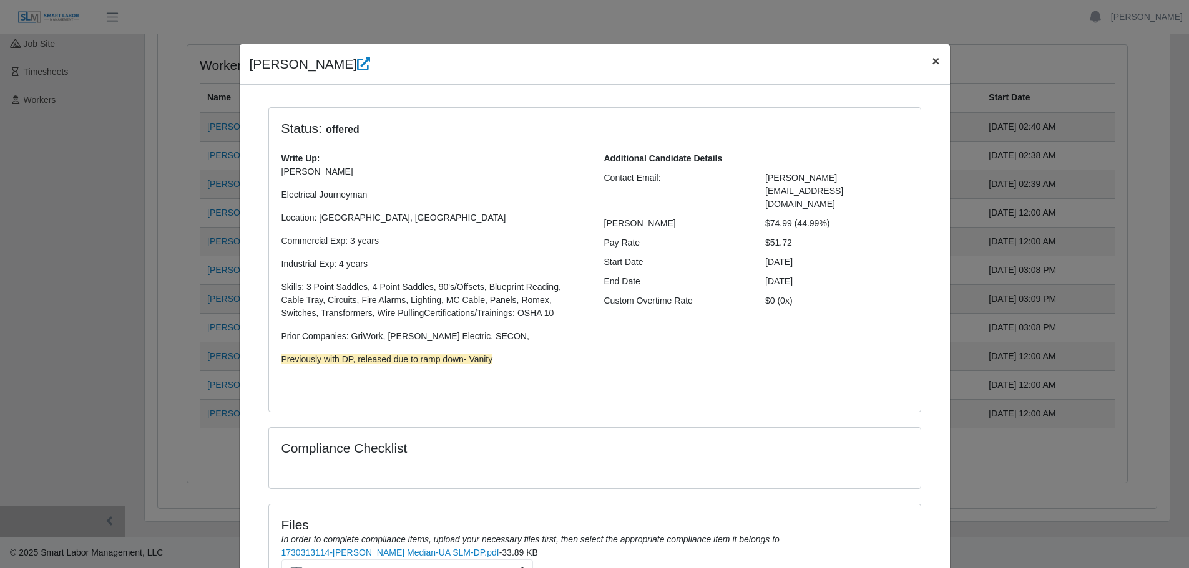
click at [932, 64] on span "×" at bounding box center [935, 61] width 7 height 14
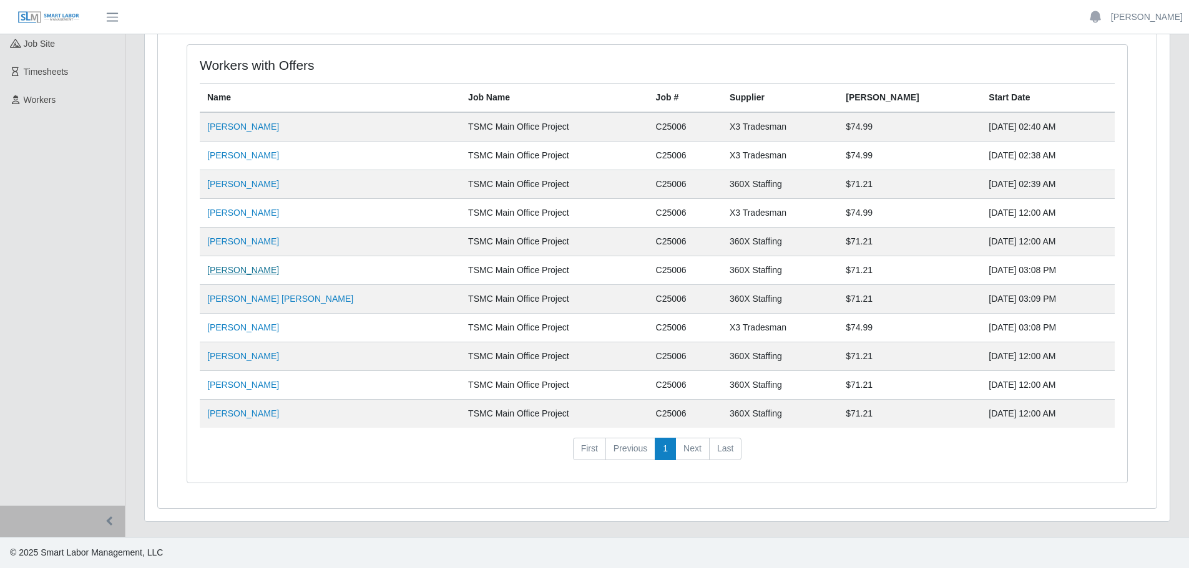
click at [248, 270] on link "[PERSON_NAME]" at bounding box center [243, 270] width 72 height 10
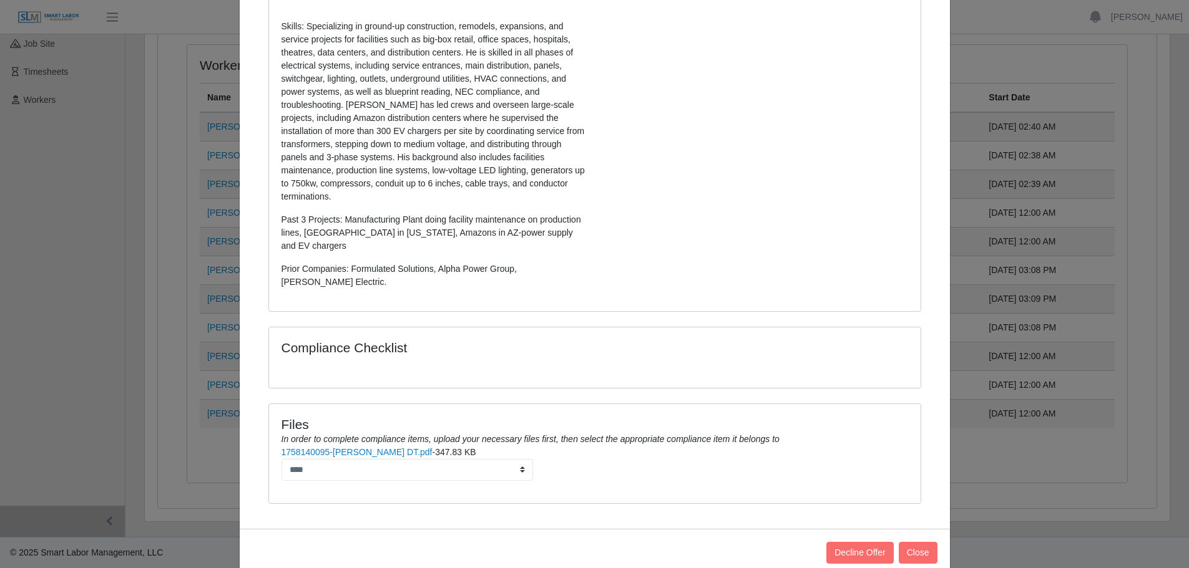
scroll to position [41, 0]
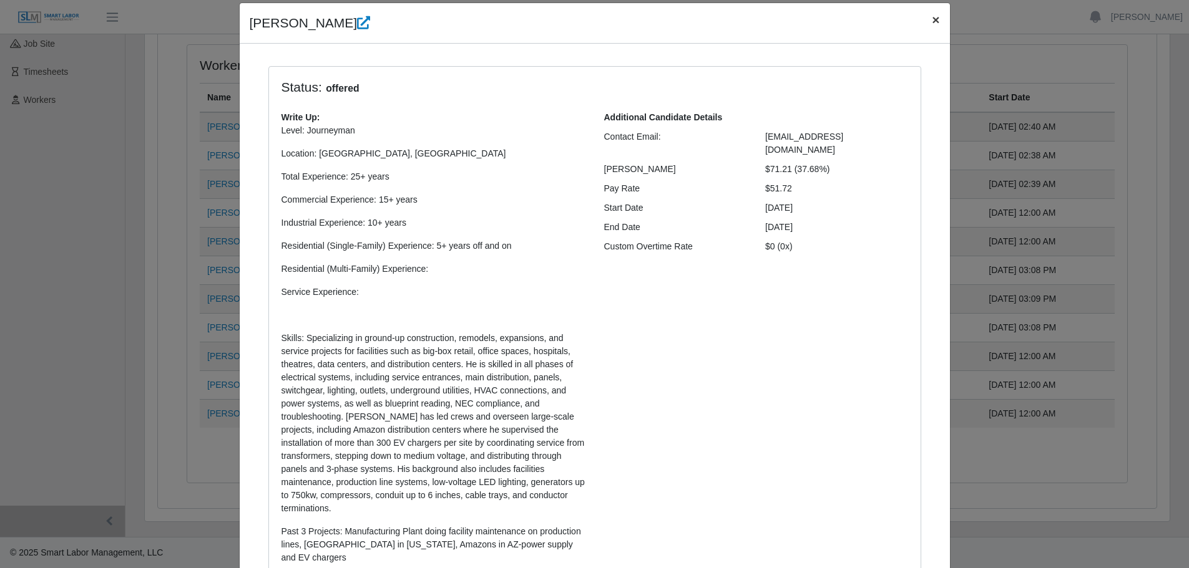
click at [932, 22] on span "×" at bounding box center [935, 19] width 7 height 14
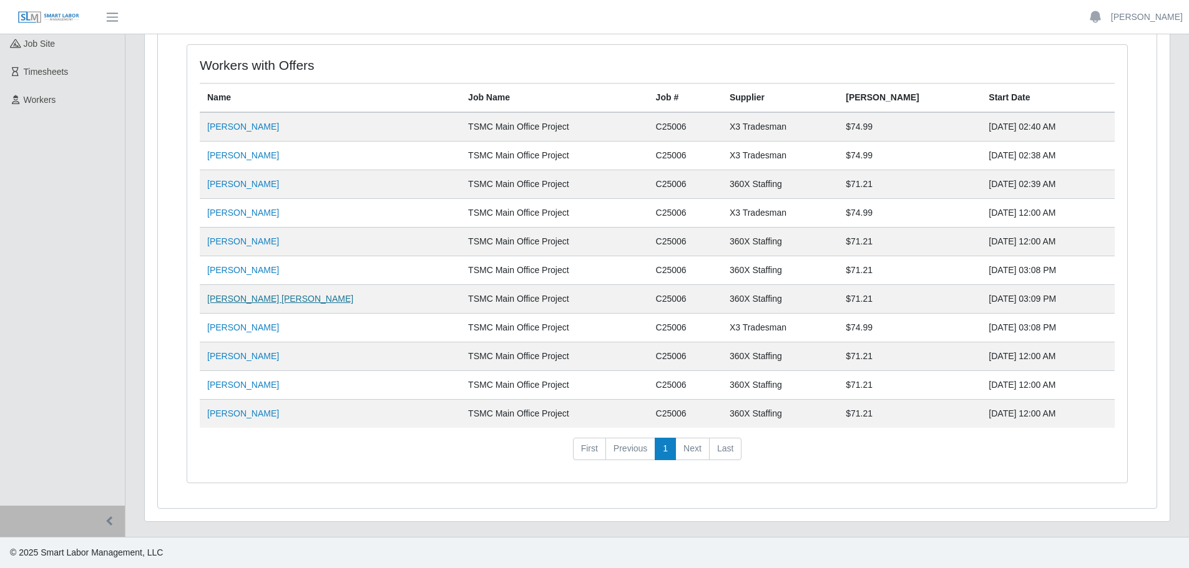
click at [249, 298] on link "[PERSON_NAME] [PERSON_NAME]" at bounding box center [280, 299] width 146 height 10
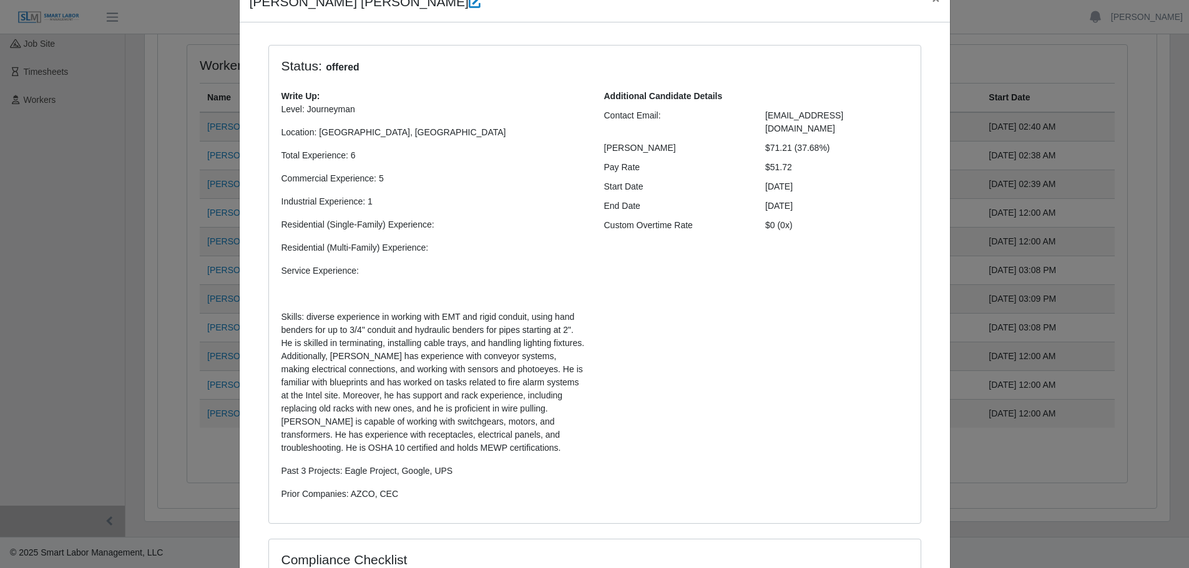
scroll to position [0, 0]
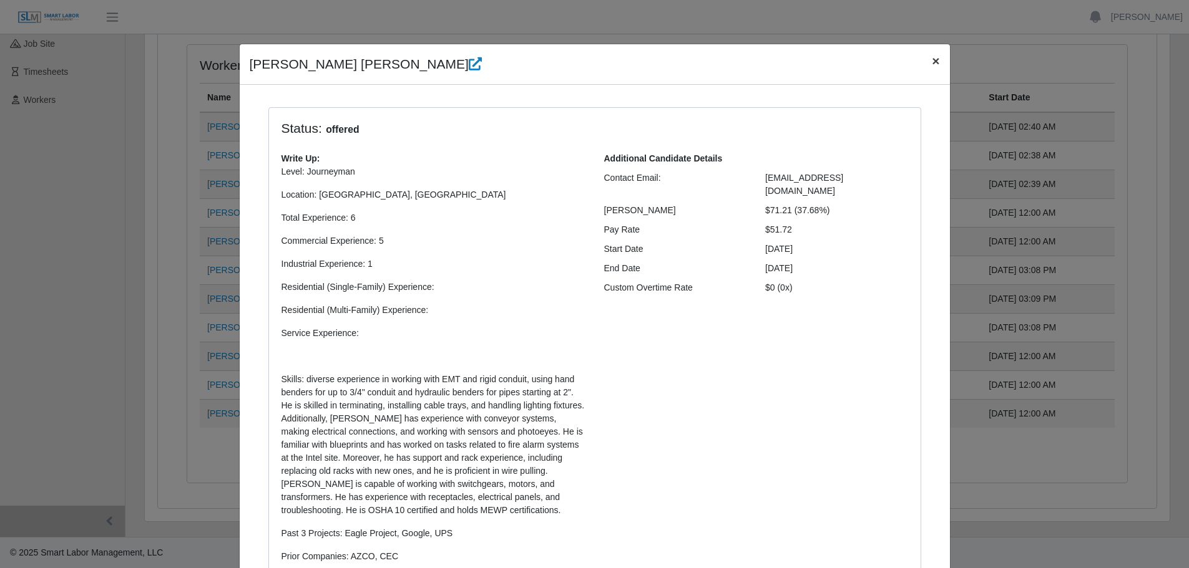
click at [932, 65] on span "×" at bounding box center [935, 61] width 7 height 14
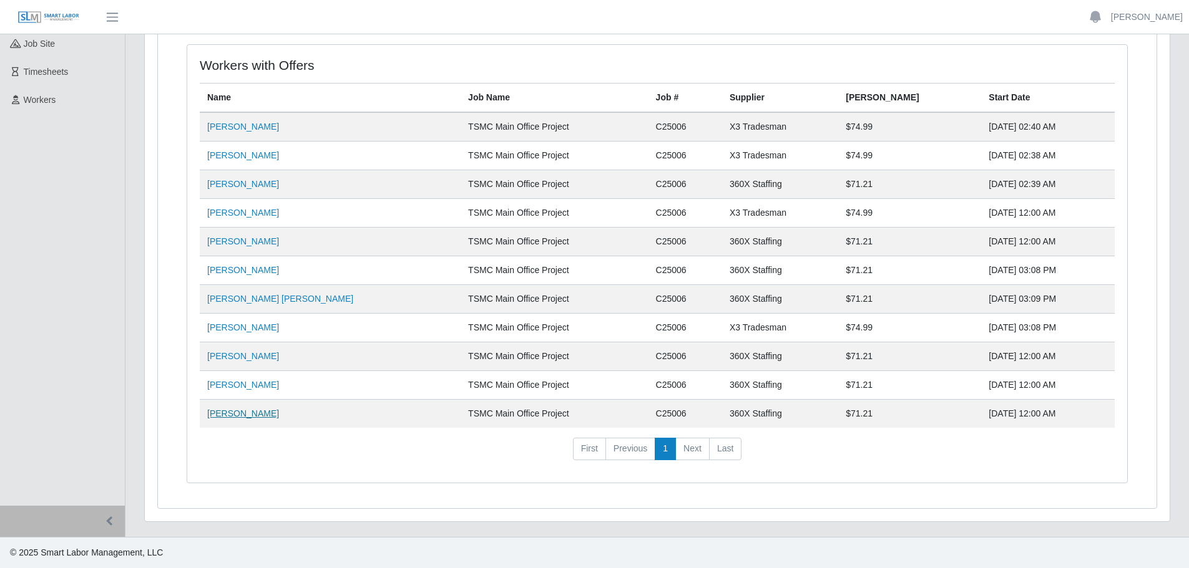
click at [236, 416] on link "[PERSON_NAME]" at bounding box center [243, 414] width 72 height 10
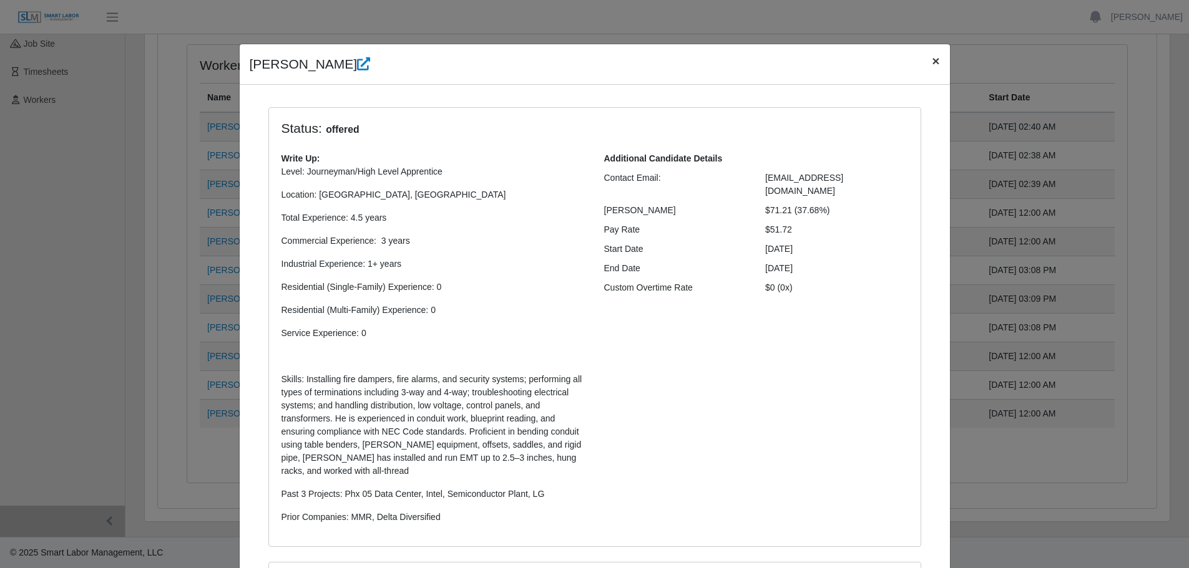
click at [932, 57] on span "×" at bounding box center [935, 61] width 7 height 14
